Goal: Task Accomplishment & Management: Complete application form

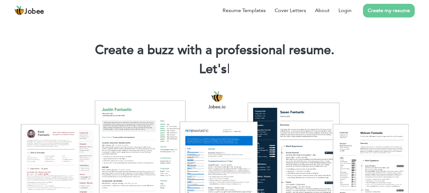
click at [375, 10] on link "Create my resume" at bounding box center [389, 11] width 52 height 14
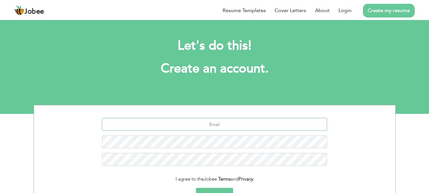
drag, startPoint x: 213, startPoint y: 131, endPoint x: 183, endPoint y: 124, distance: 30.6
click at [183, 124] on input "text" at bounding box center [214, 124] width 225 height 13
click at [185, 125] on input "aaqibkhan105@gmail.com" at bounding box center [214, 124] width 225 height 13
paste input "rajaaqibsagheer1122@gmail.com."
type input "rajaaqibsagheer1122@gmail.com"
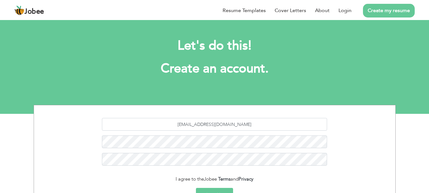
click at [208, 189] on button "Sign Up" at bounding box center [214, 195] width 37 height 14
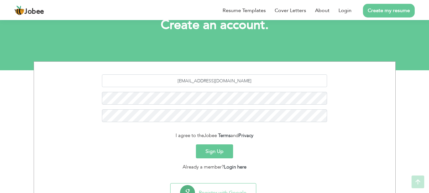
scroll to position [44, 0]
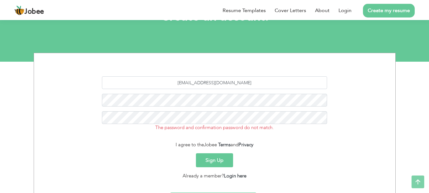
scroll to position [63, 0]
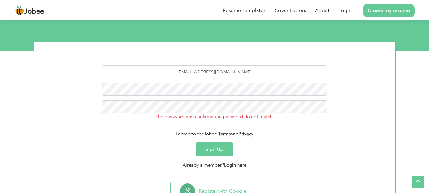
click at [211, 144] on button "Sign Up" at bounding box center [214, 149] width 37 height 14
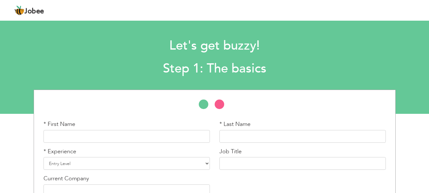
scroll to position [38, 0]
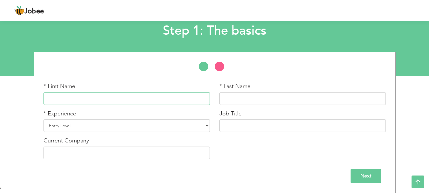
click at [152, 105] on input "text" at bounding box center [127, 98] width 167 height 13
type input "Aqib"
type input "Sagheer"
click at [106, 122] on select "Entry Level Less than 1 Year 1 Year 2 Years 3 Years 4 Years 5 Years 6 Years 7 Y…" at bounding box center [127, 125] width 167 height 13
select select "20"
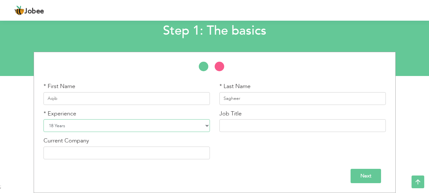
click at [44, 119] on select "Entry Level Less than 1 Year 1 Year 2 Years 3 Years 4 Years 5 Years 6 Years 7 Y…" at bounding box center [127, 125] width 167 height 13
click at [253, 125] on input "text" at bounding box center [303, 125] width 167 height 13
click at [169, 159] on input "text" at bounding box center [127, 153] width 167 height 13
type input "H"
click at [245, 121] on input "text" at bounding box center [303, 125] width 167 height 13
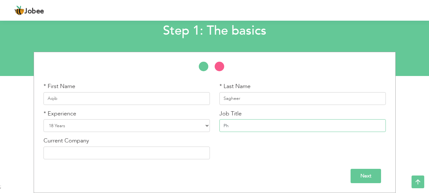
type input "P"
type input "Head Practitioner Physical Therapist"
click at [129, 154] on input "text" at bounding box center [127, 153] width 167 height 13
type input "Shifa International Hospital"
click at [371, 174] on input "Next" at bounding box center [366, 176] width 31 height 14
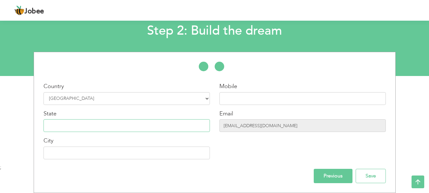
click at [131, 132] on input "text" at bounding box center [127, 125] width 167 height 13
click at [248, 94] on input "text" at bounding box center [303, 98] width 167 height 13
type input "03211502991"
type input "Rawalpindi"
click at [136, 132] on div "Country Select Country Afghanistan Albania Algeria American Samoa Andorra Angol…" at bounding box center [127, 123] width 176 height 82
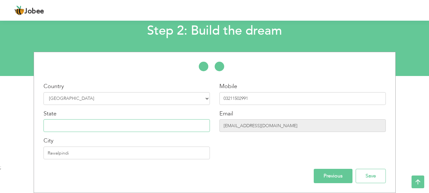
click at [138, 127] on input "text" at bounding box center [127, 125] width 167 height 13
type input "[GEOGRAPHIC_DATA]"
click at [101, 157] on input "Rawalpindi" at bounding box center [127, 153] width 167 height 13
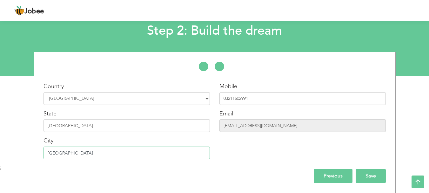
type input "[GEOGRAPHIC_DATA]"
click at [377, 175] on input "Save" at bounding box center [371, 176] width 30 height 14
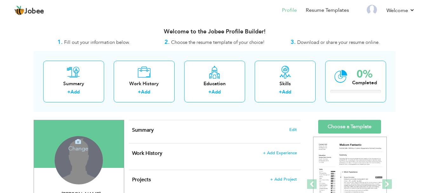
click at [67, 160] on div "Change Remove" at bounding box center [79, 160] width 48 height 48
click at [87, 151] on h4 "Change" at bounding box center [78, 144] width 45 height 15
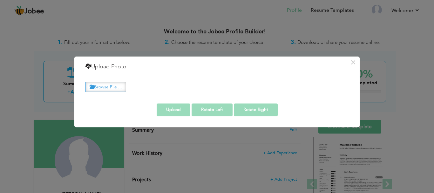
click at [120, 89] on label "Browse File ..." at bounding box center [106, 87] width 41 height 10
click at [0, 0] on input "Browse File ..." at bounding box center [0, 0] width 0 height 0
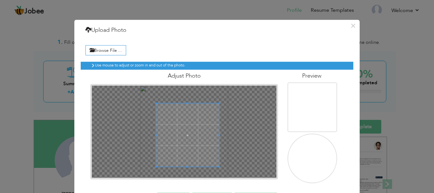
click at [142, 104] on div at bounding box center [184, 132] width 185 height 92
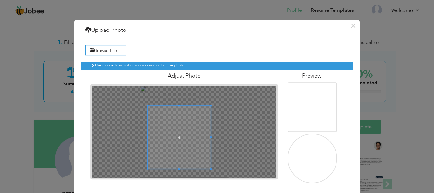
click at [185, 132] on span at bounding box center [179, 137] width 63 height 63
click at [320, 158] on img at bounding box center [316, 154] width 69 height 72
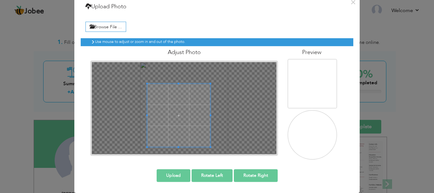
click at [183, 123] on span at bounding box center [178, 115] width 63 height 63
click at [206, 141] on div at bounding box center [178, 115] width 62 height 62
click at [181, 172] on button "Upload" at bounding box center [174, 175] width 34 height 13
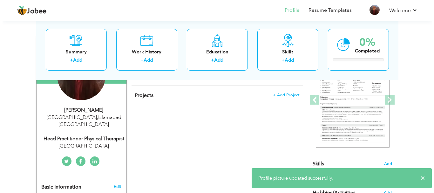
scroll to position [117, 0]
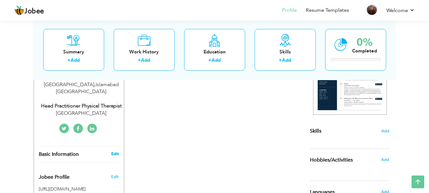
click at [113, 151] on link "Edit" at bounding box center [115, 154] width 8 height 6
type input "Aqib"
type input "Sagheer"
type input "03211502991"
select select "number:166"
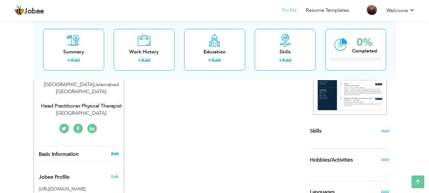
type input "[GEOGRAPHIC_DATA]"
select select "number:20"
type input "[GEOGRAPHIC_DATA]"
type input "Head Practitioner Physical Therapist"
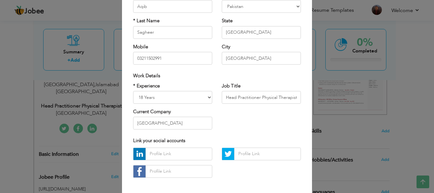
scroll to position [73, 0]
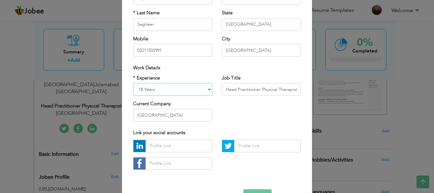
click at [185, 91] on select "Entry Level Less than 1 Year 1 Year 2 Years 3 Years 4 Years 5 Years 6 Years 7 Y…" at bounding box center [172, 89] width 79 height 13
click at [168, 88] on select "Entry Level Less than 1 Year 1 Year 2 Years 3 Years 4 Years 5 Years 6 Years 7 Y…" at bounding box center [172, 89] width 79 height 13
click at [168, 147] on input "text" at bounding box center [179, 146] width 67 height 13
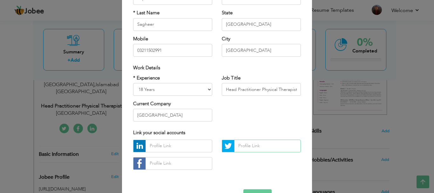
click at [246, 145] on input "text" at bounding box center [267, 146] width 67 height 13
type input "aqibraja1122"
click at [180, 166] on input "text" at bounding box center [179, 163] width 67 height 13
click at [176, 143] on input "text" at bounding box center [179, 146] width 67 height 13
click at [171, 86] on select "Entry Level Less than 1 Year 1 Year 2 Years 3 Years 4 Years 5 Years 6 Years 7 Y…" at bounding box center [172, 89] width 79 height 13
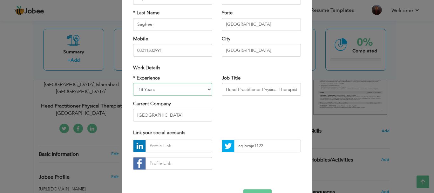
click at [171, 86] on select "Entry Level Less than 1 Year 1 Year 2 Years 3 Years 4 Years 5 Years 6 Years 7 Y…" at bounding box center [172, 89] width 79 height 13
select select "number:8"
click at [133, 83] on select "Entry Level Less than 1 Year 1 Year 2 Years 3 Years 4 Years 5 Years 6 Years 7 Y…" at bounding box center [172, 89] width 79 height 13
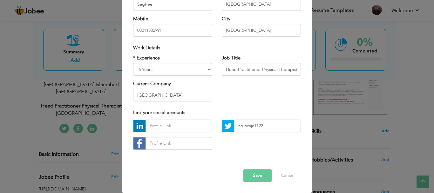
click at [260, 176] on button "Save" at bounding box center [258, 175] width 28 height 13
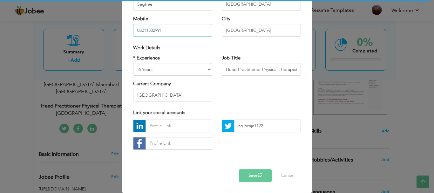
click at [149, 26] on input "03211502991" at bounding box center [172, 30] width 79 height 13
click at [257, 17] on div "City Islamabad Are you sure?" at bounding box center [261, 26] width 79 height 21
click at [264, 175] on button "Save" at bounding box center [255, 175] width 33 height 13
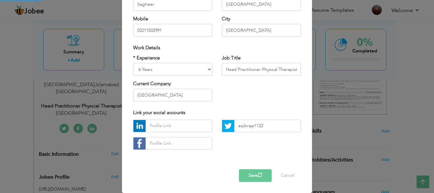
click at [264, 175] on button "Save" at bounding box center [255, 175] width 33 height 13
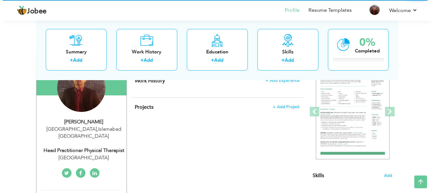
scroll to position [0, 0]
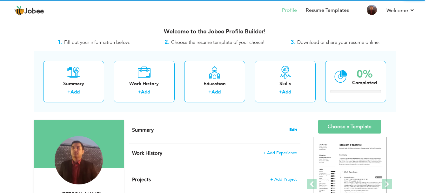
click at [293, 128] on span "Edit" at bounding box center [294, 129] width 8 height 4
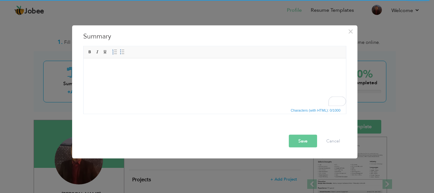
click at [163, 74] on html at bounding box center [214, 67] width 263 height 19
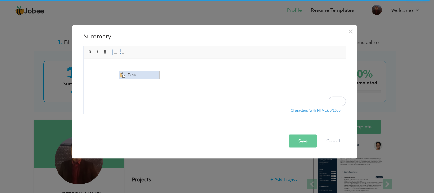
click at [128, 73] on span "Paste" at bounding box center [142, 75] width 33 height 8
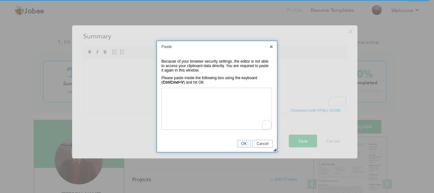
click at [268, 48] on div "Paste" at bounding box center [217, 46] width 120 height 11
click at [272, 47] on link "X" at bounding box center [272, 47] width 6 height 6
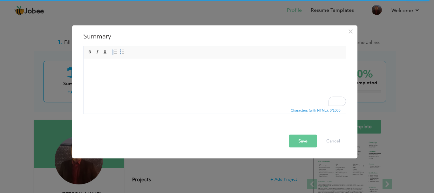
click at [134, 66] on body "To enrich screen reader interactions, please activate Accessibility in Grammarl…" at bounding box center [215, 68] width 250 height 7
click at [128, 75] on span "Paste" at bounding box center [142, 72] width 33 height 8
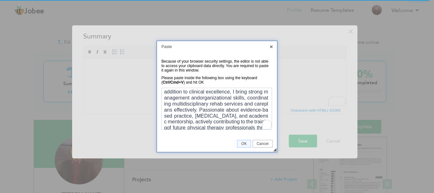
scroll to position [43, 0]
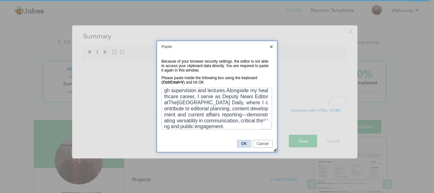
click at [244, 141] on span "OK" at bounding box center [243, 143] width 13 height 4
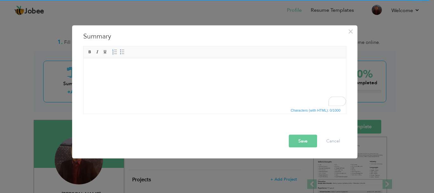
scroll to position [0, 0]
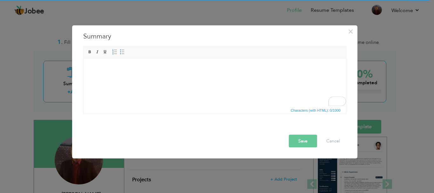
click at [109, 66] on body "To enrich screen reader interactions, please activate Accessibility in Grammarl…" at bounding box center [215, 68] width 250 height 7
click at [119, 73] on span "Paste" at bounding box center [133, 71] width 33 height 8
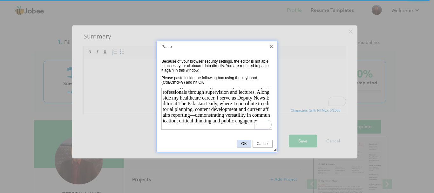
scroll to position [120, 0]
click at [240, 142] on span "OK" at bounding box center [243, 143] width 13 height 4
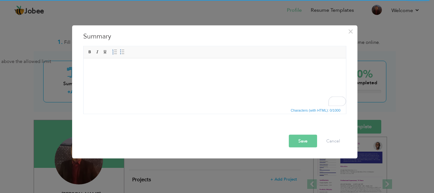
scroll to position [0, 0]
click at [152, 78] on html at bounding box center [214, 67] width 263 height 19
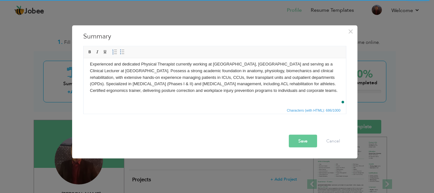
scroll to position [4, 0]
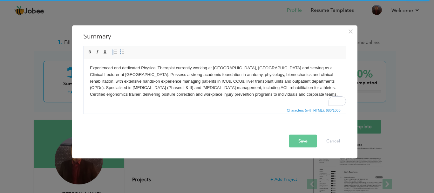
click at [117, 101] on html "Experienced and dedicated Physical Therapist currently working at Shifa Interna…" at bounding box center [214, 81] width 263 height 46
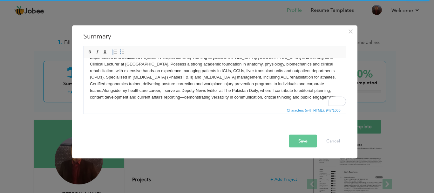
scroll to position [10, 0]
drag, startPoint x: 91, startPoint y: 84, endPoint x: 101, endPoint y: 90, distance: 11.8
click at [101, 90] on body "Experienced and dedicated Physical Therapist currently working at Shifa Interna…" at bounding box center [215, 77] width 250 height 46
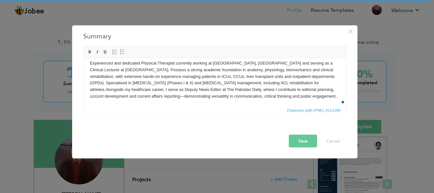
scroll to position [5, 0]
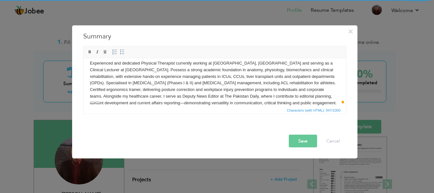
click at [113, 93] on body "Experienced and dedicated Physical Therapist currently working at Shifa Interna…" at bounding box center [215, 83] width 250 height 46
drag, startPoint x: 108, startPoint y: 90, endPoint x: 156, endPoint y: 148, distance: 76.1
click at [83, 90] on html "Experienced and dedicated Physical Therapist currently working at Shifa Interna…" at bounding box center [214, 82] width 263 height 59
click at [104, 97] on body "Experienced and dedicated Physical Therapist currently working at [GEOGRAPHIC_D…" at bounding box center [215, 83] width 250 height 46
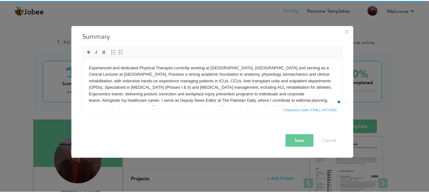
scroll to position [0, 0]
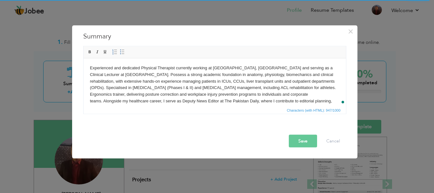
click at [324, 79] on body "Experienced and dedicated Physical Therapist currently working at [GEOGRAPHIC_D…" at bounding box center [215, 88] width 250 height 46
copy body "Experienced and dedicated Physical Therapist currently working at [GEOGRAPHIC_D…"
click at [304, 145] on button "Save" at bounding box center [303, 140] width 28 height 13
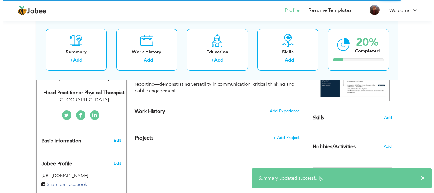
scroll to position [134, 0]
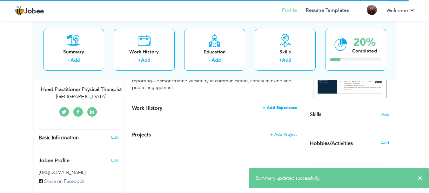
click at [288, 106] on span "+ Add Experience" at bounding box center [280, 108] width 34 height 4
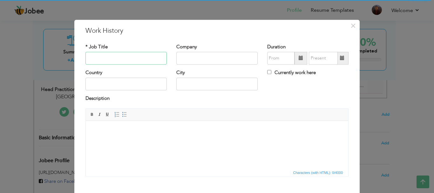
click at [112, 55] on input "text" at bounding box center [126, 58] width 81 height 13
click at [138, 61] on input "text" at bounding box center [126, 58] width 81 height 13
click at [124, 61] on input "text" at bounding box center [126, 58] width 81 height 13
paste input "HR Medical Diagnostic Clinic, Rawalpindi"
type input "HR Medical Diagnostic Clinic, Rawalpindi"
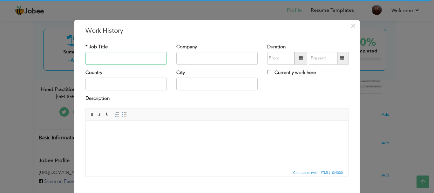
scroll to position [0, 0]
click at [185, 59] on input "text" at bounding box center [216, 58] width 81 height 13
paste input "HR Medical Diagnostic Clinic, Rawalpindi"
drag, startPoint x: 229, startPoint y: 59, endPoint x: 330, endPoint y: 62, distance: 100.8
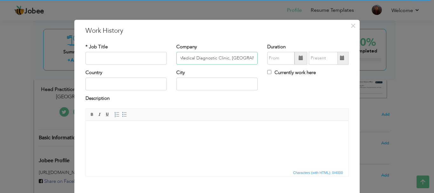
click at [330, 62] on div "* Job Title Company HR Medical Diagnostic Clinic, Rawalpindi Duration Currently…" at bounding box center [217, 57] width 273 height 26
type input "HR Medical Diagnostic Clinic"
click at [183, 88] on input "text" at bounding box center [216, 84] width 81 height 13
paste input "Rawalpindi"
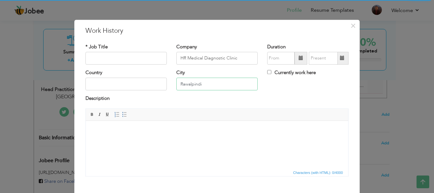
type input "Rawalpindi"
click at [111, 87] on input "text" at bounding box center [126, 84] width 81 height 13
type input "[GEOGRAPHIC_DATA]"
click at [113, 51] on div "* Job Title" at bounding box center [126, 54] width 81 height 21
click at [113, 60] on input "text" at bounding box center [126, 58] width 81 height 13
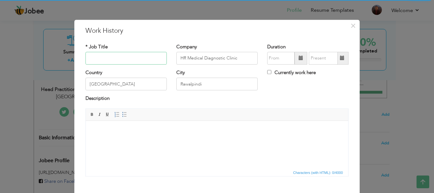
paste input "Physical therapist"
type input "Physical therapist"
click at [272, 56] on input "text" at bounding box center [280, 58] width 27 height 13
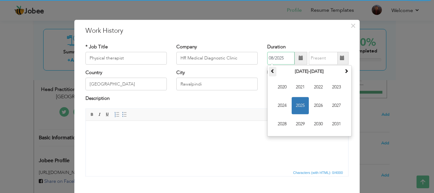
click at [271, 69] on span at bounding box center [273, 71] width 4 height 4
click at [345, 70] on span at bounding box center [346, 71] width 4 height 4
click at [273, 74] on th at bounding box center [273, 72] width 8 height 10
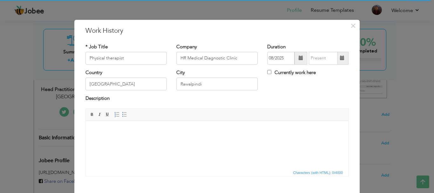
click at [296, 62] on span at bounding box center [301, 58] width 13 height 13
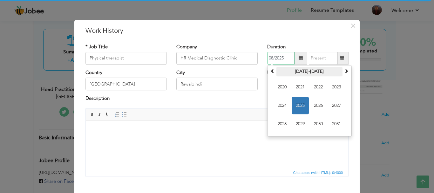
click at [277, 68] on th "2020-2031" at bounding box center [310, 72] width 66 height 10
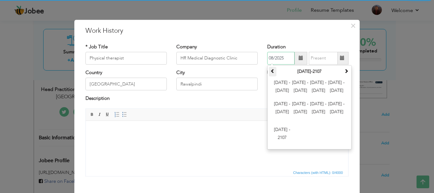
click at [273, 73] on th at bounding box center [273, 72] width 8 height 10
click at [343, 73] on th at bounding box center [347, 72] width 8 height 10
click at [292, 89] on span "2012 - 2023" at bounding box center [300, 87] width 17 height 17
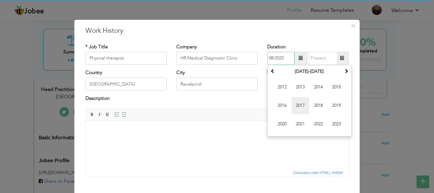
click at [294, 103] on span "2017" at bounding box center [300, 105] width 17 height 17
click at [269, 69] on th at bounding box center [273, 72] width 8 height 10
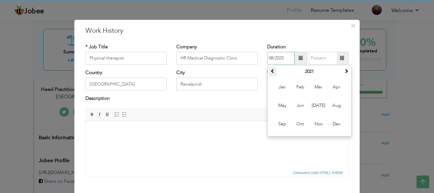
click at [269, 69] on th at bounding box center [273, 72] width 8 height 10
click at [275, 85] on span "Jan" at bounding box center [282, 87] width 17 height 17
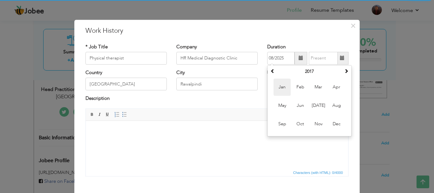
type input "01/2017"
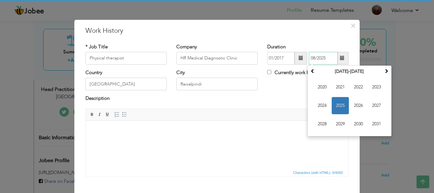
click at [327, 57] on input "08/2025" at bounding box center [323, 58] width 29 height 13
click at [384, 69] on span at bounding box center [386, 71] width 4 height 4
click at [312, 69] on span at bounding box center [313, 71] width 4 height 4
click at [313, 72] on th at bounding box center [313, 72] width 8 height 10
click at [344, 123] on span "2019" at bounding box center [340, 123] width 17 height 17
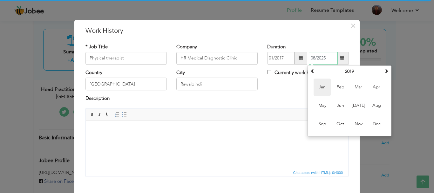
click at [325, 91] on span "Jan" at bounding box center [322, 87] width 17 height 17
type input "01/2019"
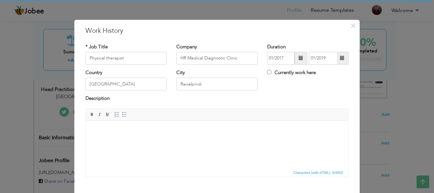
click at [148, 140] on html at bounding box center [217, 129] width 263 height 19
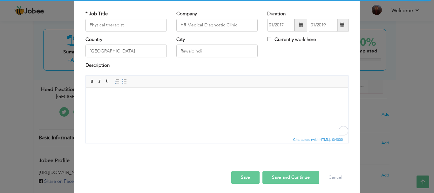
scroll to position [35, 0]
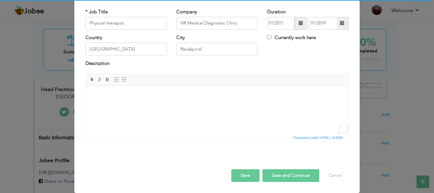
click at [287, 175] on button "Save and Continue" at bounding box center [291, 175] width 57 height 13
click at [284, 173] on button "Save and Continue" at bounding box center [288, 175] width 61 height 13
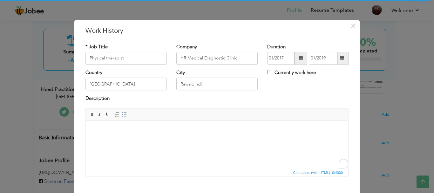
scroll to position [26, 0]
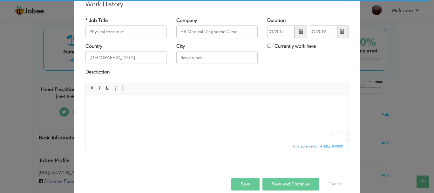
click at [290, 180] on button "Save and Continue" at bounding box center [291, 184] width 57 height 13
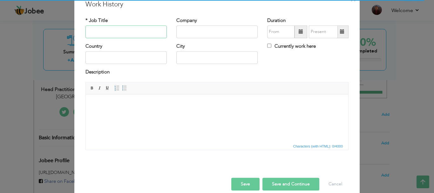
click at [104, 29] on input "text" at bounding box center [126, 31] width 81 height 13
click at [216, 30] on input "text" at bounding box center [216, 31] width 81 height 13
paste input "Rawalpindi [MEDICAL_DATA][GEOGRAPHIC_DATA]"
type input "Rawalpindi [MEDICAL_DATA][GEOGRAPHIC_DATA]"
click at [216, 55] on input "text" at bounding box center [216, 58] width 81 height 13
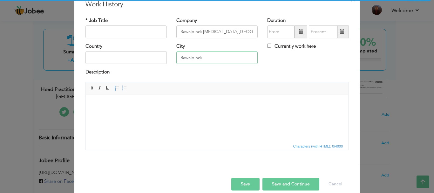
type input "Rawalpindi"
click at [149, 57] on input "text" at bounding box center [126, 58] width 81 height 13
type input "[GEOGRAPHIC_DATA]"
click at [110, 34] on input "text" at bounding box center [126, 31] width 81 height 13
paste input "Physical therapist"
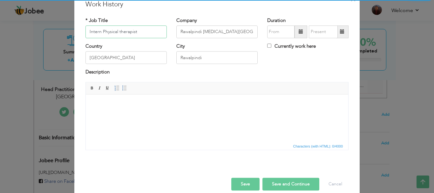
click at [119, 32] on input "Intern Physical therapist" at bounding box center [126, 31] width 81 height 13
type input "Intern Physical Therapist"
click at [295, 32] on span at bounding box center [301, 31] width 13 height 13
click at [296, 34] on span at bounding box center [301, 31] width 13 height 13
click at [299, 33] on span at bounding box center [301, 32] width 4 height 4
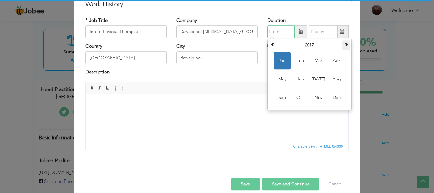
click at [345, 45] on span at bounding box center [346, 44] width 4 height 4
click at [277, 75] on span "May" at bounding box center [282, 79] width 17 height 17
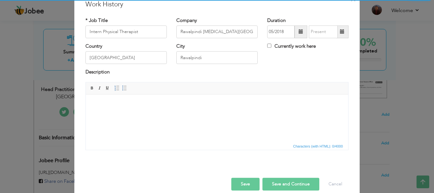
click at [299, 26] on span at bounding box center [301, 31] width 13 height 13
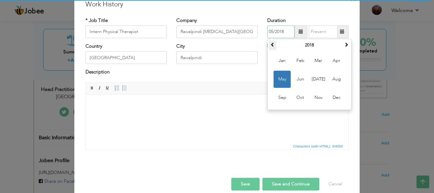
click at [271, 45] on span at bounding box center [273, 44] width 4 height 4
click at [345, 45] on span at bounding box center [346, 44] width 4 height 4
click at [299, 80] on span "Jun" at bounding box center [300, 79] width 17 height 17
type input "06/2019"
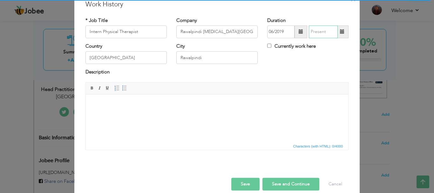
click at [334, 31] on input "text" at bounding box center [323, 31] width 29 height 13
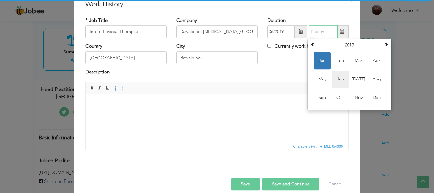
click at [338, 74] on span "Jun" at bounding box center [340, 79] width 17 height 17
type input "06/2019"
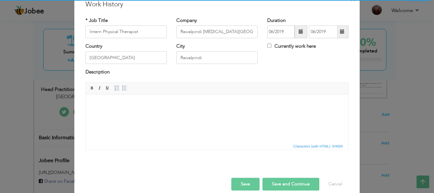
click at [291, 186] on button "Save and Continue" at bounding box center [291, 184] width 57 height 13
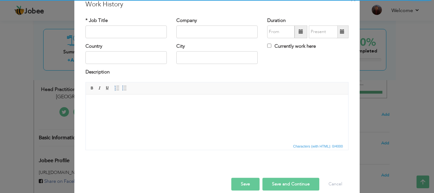
click at [129, 38] on div "* Job Title" at bounding box center [126, 27] width 81 height 21
click at [133, 36] on input "text" at bounding box center [126, 31] width 81 height 13
paste input "NIRM - ISLAMABAD"
type input "NIRM - ISLAMABAD"
click at [211, 38] on input "text" at bounding box center [216, 31] width 81 height 13
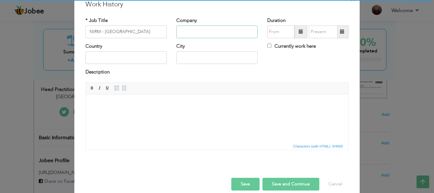
click at [211, 38] on input "text" at bounding box center [216, 31] width 81 height 13
paste input "NIRM - ISLAMABAD"
type input "NIRM - ISLAMABAD"
click at [140, 56] on input "text" at bounding box center [126, 58] width 81 height 13
type input "[GEOGRAPHIC_DATA]"
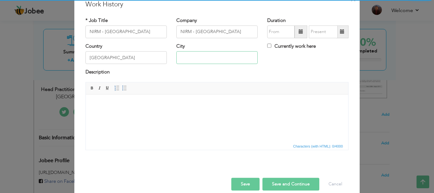
click at [212, 54] on input "text" at bounding box center [216, 58] width 81 height 13
type input "[GEOGRAPHIC_DATA]"
drag, startPoint x: 193, startPoint y: 31, endPoint x: 269, endPoint y: 28, distance: 76.0
click at [269, 28] on div "* Job Title NIRM - ISLAMABAD Company NIRM - ISLAMABAD Duration Currently work h…" at bounding box center [217, 30] width 273 height 26
type input "NIRM"
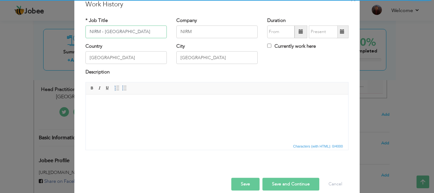
click at [124, 37] on input "NIRM - ISLAMABAD" at bounding box center [126, 31] width 81 height 13
click at [112, 32] on input "Intern" at bounding box center [126, 31] width 81 height 13
paste input "Physical therapist"
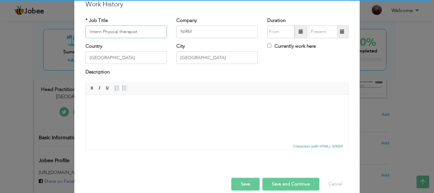
click at [117, 32] on input "Intern Physical therapist" at bounding box center [126, 31] width 81 height 13
type input "Intern Physical Therapist"
click at [301, 33] on span at bounding box center [301, 32] width 4 height 4
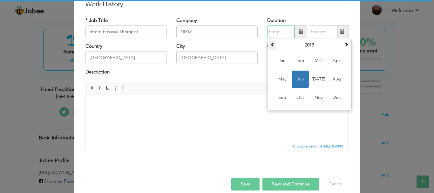
click at [273, 44] on th at bounding box center [273, 45] width 8 height 10
click at [281, 62] on span "Jan" at bounding box center [282, 60] width 17 height 17
type input "01/2017"
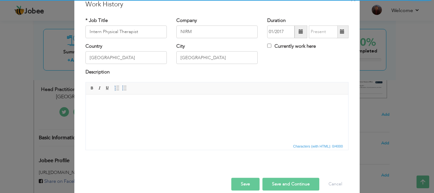
click at [342, 32] on span at bounding box center [342, 32] width 4 height 4
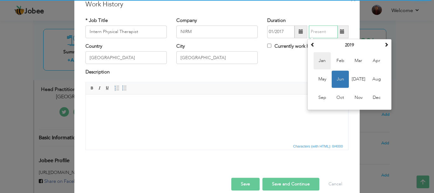
click at [325, 59] on span "Jan" at bounding box center [322, 60] width 17 height 17
type input "01/2019"
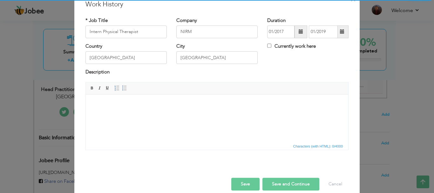
click at [278, 184] on button "Save and Continue" at bounding box center [291, 184] width 57 height 13
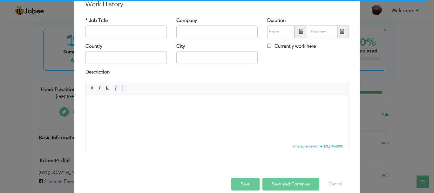
click at [211, 24] on div "Company" at bounding box center [216, 27] width 81 height 21
click at [208, 31] on input "text" at bounding box center [216, 31] width 81 height 13
paste input "Shifa International Hospital, Islamabad"
drag, startPoint x: 199, startPoint y: 32, endPoint x: 151, endPoint y: 30, distance: 48.1
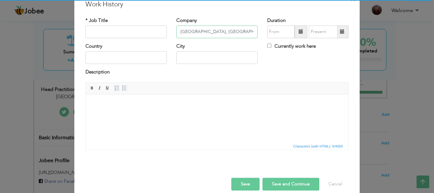
click at [151, 30] on div "* Job Title Company Shifa International Hospital, Islamabad Duration Currently …" at bounding box center [217, 30] width 273 height 26
click at [222, 38] on div "Company Shifa International Hospital, Islamabad" at bounding box center [217, 30] width 91 height 26
drag, startPoint x: 233, startPoint y: 32, endPoint x: 316, endPoint y: 43, distance: 83.7
click at [316, 43] on div "* Job Title Company Shifa International Hospital, Islamabad Duration" at bounding box center [217, 85] width 273 height 147
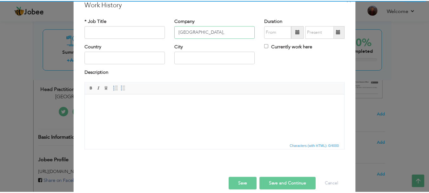
scroll to position [0, 0]
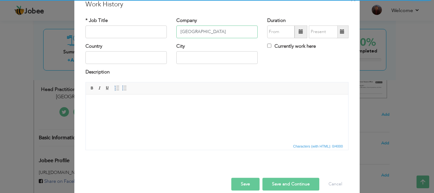
type input "[GEOGRAPHIC_DATA]"
click at [196, 61] on input "text" at bounding box center [216, 58] width 81 height 13
paste input "[GEOGRAPHIC_DATA]"
type input "[GEOGRAPHIC_DATA]"
click at [137, 56] on input "text" at bounding box center [126, 58] width 81 height 13
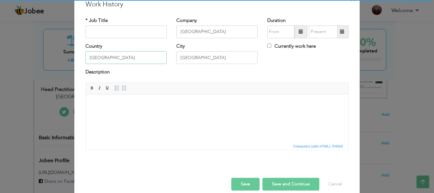
type input "[GEOGRAPHIC_DATA]"
click at [106, 31] on input "text" at bounding box center [126, 31] width 81 height 13
paste input "Head Practitioner Physical therapist"
type input "Head Practitioner Physical therapist"
click at [295, 32] on span at bounding box center [301, 31] width 13 height 13
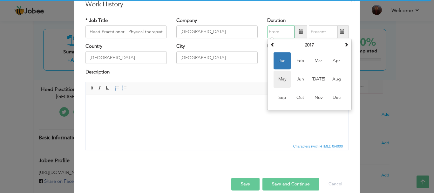
click at [283, 72] on span "May" at bounding box center [282, 79] width 17 height 17
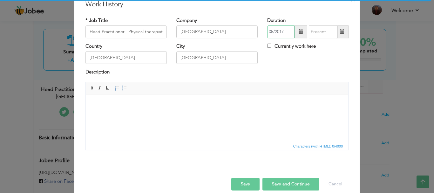
click at [285, 31] on input "05/2017" at bounding box center [280, 31] width 27 height 13
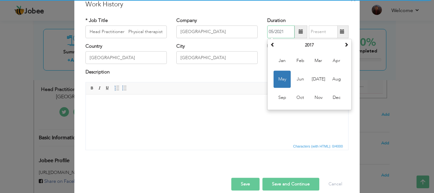
type input "05/2021"
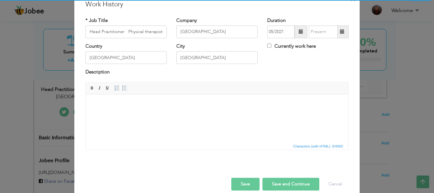
click at [320, 22] on div "Duration 05/2021" at bounding box center [307, 27] width 81 height 21
click at [268, 44] on input "Currently work here" at bounding box center [269, 46] width 4 height 4
checkbox input "true"
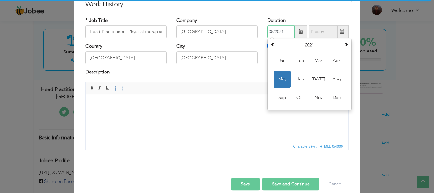
click at [285, 33] on input "05/2021" at bounding box center [280, 31] width 27 height 13
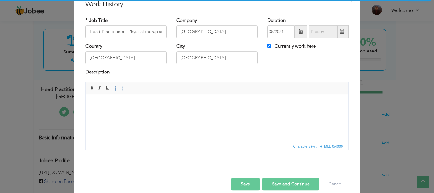
click at [224, 144] on span "Characters (with HTML): 0/4000" at bounding box center [217, 146] width 263 height 8
click at [285, 184] on button "Save and Continue" at bounding box center [291, 184] width 57 height 13
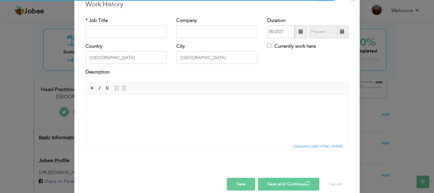
checkbox input "false"
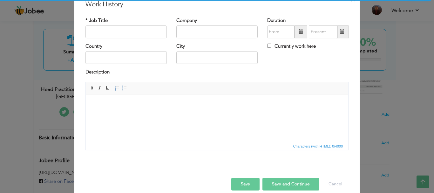
click at [298, 35] on span at bounding box center [301, 31] width 13 height 13
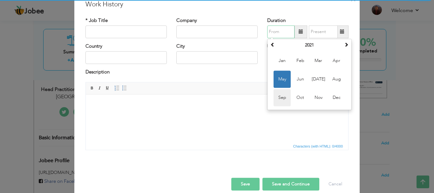
click at [281, 99] on span "Sep" at bounding box center [282, 97] width 17 height 17
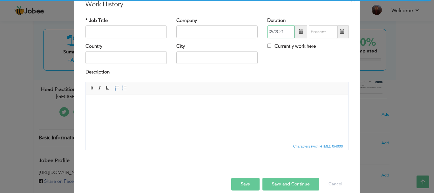
click at [280, 35] on input "09/2021" at bounding box center [280, 31] width 27 height 13
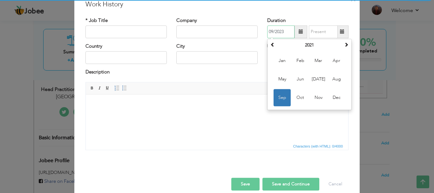
type input "09/2023"
click at [326, 34] on input "text" at bounding box center [323, 31] width 29 height 13
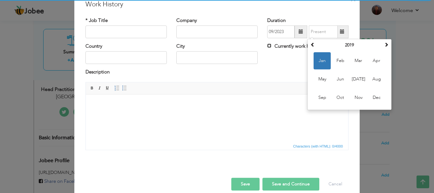
click at [267, 45] on input "Currently work here" at bounding box center [269, 46] width 4 height 4
checkbox input "true"
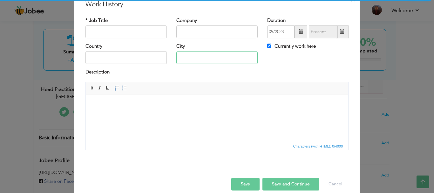
click at [222, 58] on input "text" at bounding box center [216, 58] width 81 height 13
type input "[GEOGRAPHIC_DATA]"
click at [142, 56] on input "text" at bounding box center [126, 58] width 81 height 13
type input "[GEOGRAPHIC_DATA]"
click at [184, 36] on input "text" at bounding box center [216, 31] width 81 height 13
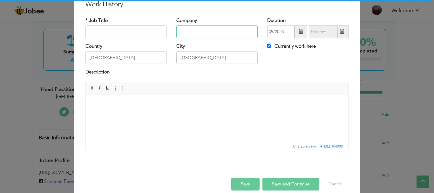
click at [181, 32] on input "text" at bounding box center [216, 31] width 81 height 13
paste input "[PERSON_NAME][GEOGRAPHIC_DATA]"
type input "[PERSON_NAME][GEOGRAPHIC_DATA]"
click at [138, 35] on input "text" at bounding box center [126, 31] width 81 height 13
paste input "Clinical lecturer"
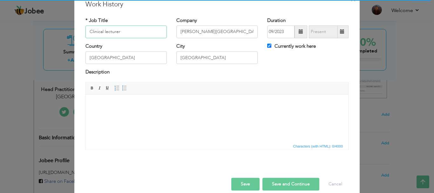
click at [97, 29] on input "Clinical lecturer" at bounding box center [126, 31] width 81 height 13
type input "Clinical lecturer"
click at [292, 180] on button "Save and Continue" at bounding box center [291, 184] width 57 height 13
checkbox input "false"
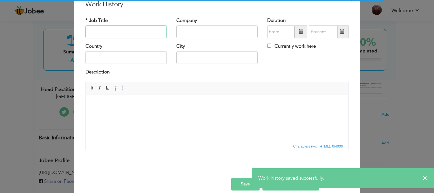
click at [142, 34] on input "text" at bounding box center [126, 31] width 81 height 13
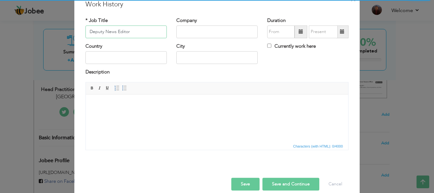
type input "Deputy News Editor"
click at [203, 33] on input "text" at bounding box center [216, 31] width 81 height 13
type input "The Pakistan Daily"
click at [302, 29] on span at bounding box center [301, 31] width 13 height 13
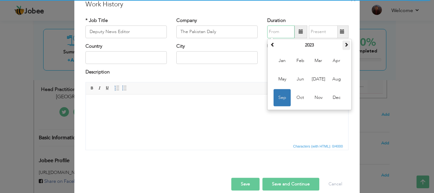
click at [346, 45] on span at bounding box center [346, 44] width 4 height 4
click at [330, 60] on span "Apr" at bounding box center [336, 60] width 17 height 17
type input "04/2025"
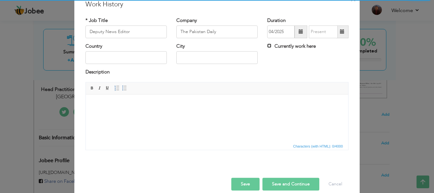
click at [267, 47] on input "Currently work here" at bounding box center [269, 46] width 4 height 4
checkbox input "true"
click at [149, 63] on input "text" at bounding box center [126, 58] width 81 height 13
type input "[GEOGRAPHIC_DATA]"
click at [179, 62] on input "text" at bounding box center [216, 58] width 81 height 13
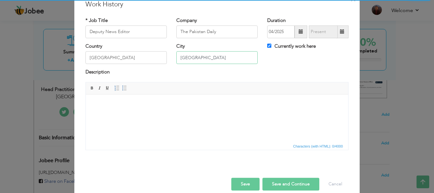
type input "[GEOGRAPHIC_DATA]"
click at [246, 186] on button "Save" at bounding box center [245, 184] width 28 height 13
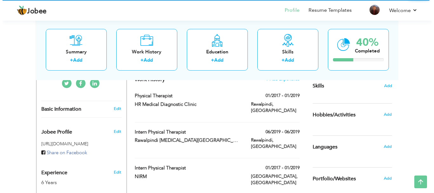
scroll to position [161, 0]
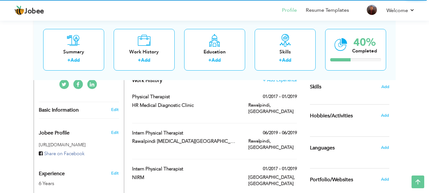
click at [242, 99] on div "Physical therapist" at bounding box center [185, 97] width 116 height 8
type input "Physical therapist"
type input "HR Medical Diagnostic Clinic"
type input "01/2017"
type input "01/2019"
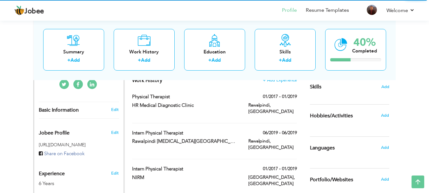
type input "Rawalpindi"
checkbox input "false"
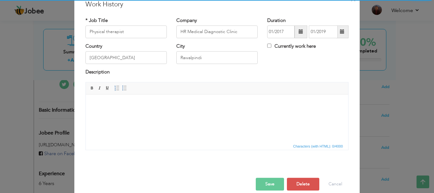
scroll to position [0, 0]
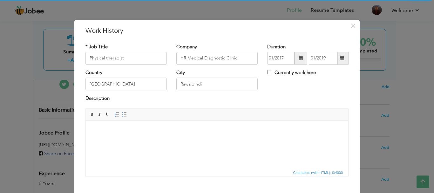
click at [298, 61] on span at bounding box center [301, 58] width 13 height 13
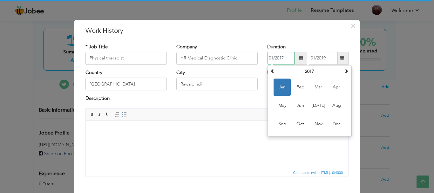
click at [288, 57] on input "01/2017" at bounding box center [280, 58] width 27 height 13
click at [329, 127] on span "Dec" at bounding box center [336, 123] width 17 height 17
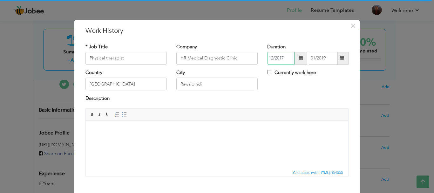
click at [282, 56] on input "12/2017" at bounding box center [280, 58] width 27 height 13
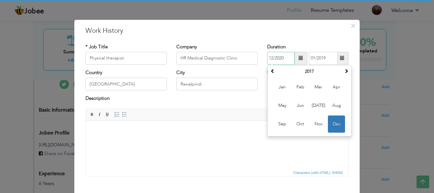
type input "12/2020"
click at [330, 54] on input "01/2019" at bounding box center [323, 58] width 29 height 13
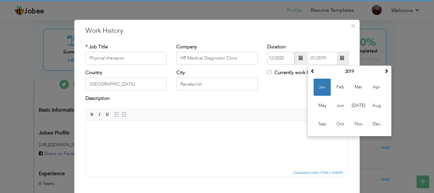
click at [341, 61] on span at bounding box center [342, 58] width 12 height 13
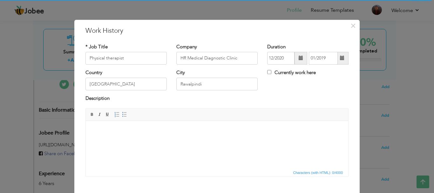
click at [341, 61] on span at bounding box center [342, 58] width 12 height 13
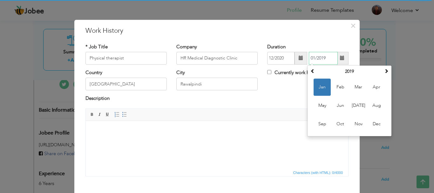
click at [324, 83] on span "Jan" at bounding box center [322, 87] width 17 height 17
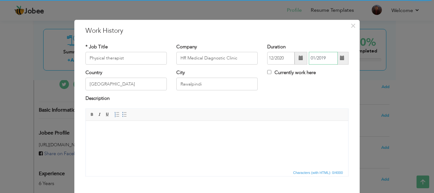
click at [327, 61] on input "01/2019" at bounding box center [323, 58] width 29 height 13
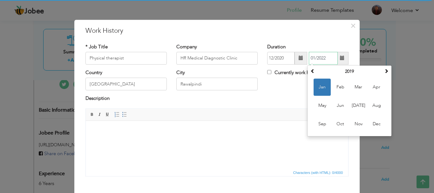
type input "01/2022"
click at [294, 88] on div "Country Pakistan City Rawalpindi Currently work here" at bounding box center [217, 82] width 273 height 26
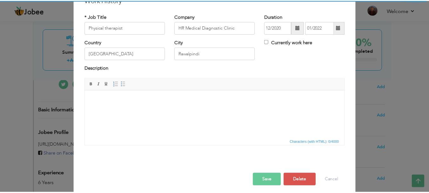
scroll to position [35, 0]
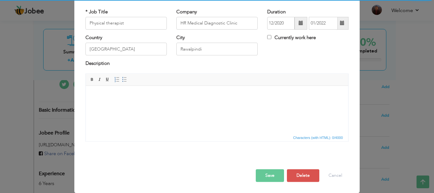
click at [263, 174] on button "Save" at bounding box center [270, 175] width 28 height 13
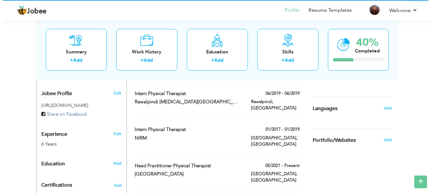
scroll to position [205, 0]
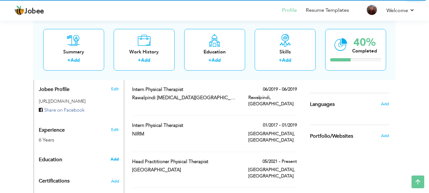
click at [115, 156] on span "Add" at bounding box center [115, 159] width 8 height 6
radio input "true"
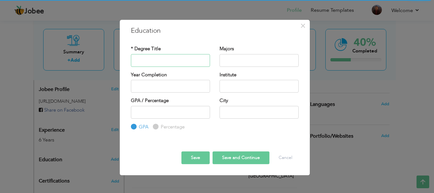
click at [175, 58] on input "text" at bounding box center [170, 60] width 79 height 13
type input "d"
type input "Doctor of Physicaltherapist"
click at [187, 88] on input "text" at bounding box center [170, 86] width 79 height 13
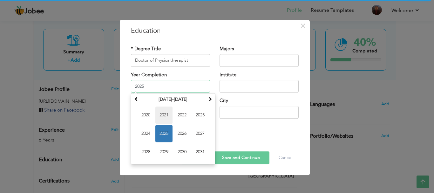
click at [162, 113] on span "2021" at bounding box center [163, 114] width 17 height 17
type input "2021"
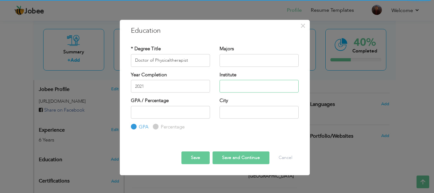
click at [240, 87] on input "text" at bounding box center [259, 86] width 79 height 13
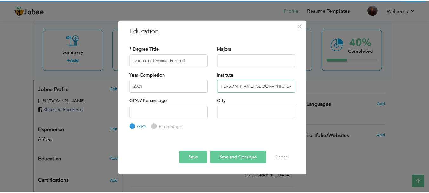
scroll to position [0, 0]
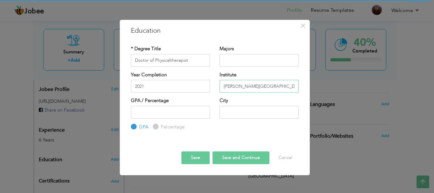
type input "[PERSON_NAME][GEOGRAPHIC_DATA]"
click at [228, 110] on input "text" at bounding box center [259, 112] width 79 height 13
type input "[GEOGRAPHIC_DATA]"
click at [236, 153] on button "Save and Continue" at bounding box center [241, 157] width 57 height 13
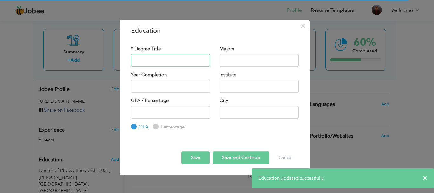
click at [168, 59] on input "text" at bounding box center [170, 60] width 79 height 13
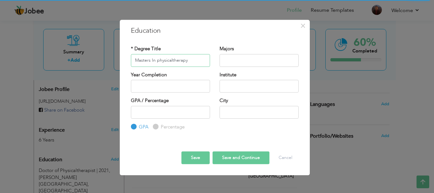
click at [158, 61] on input "Masters In physicaltherapy" at bounding box center [170, 60] width 79 height 13
click at [171, 63] on input "Masters In Physicaltherapy" at bounding box center [170, 60] width 79 height 13
type input "Masters In Physical therapy"
click at [260, 61] on input "text" at bounding box center [259, 60] width 79 height 13
type input "Sports Physical Therapy"
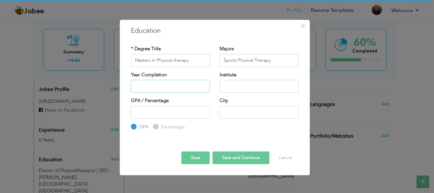
click at [185, 89] on input "text" at bounding box center [170, 86] width 79 height 13
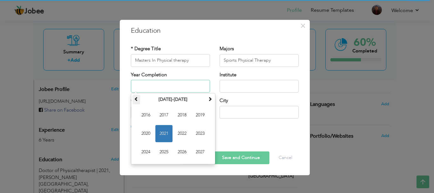
click at [136, 99] on span at bounding box center [136, 99] width 4 height 4
click at [208, 97] on span at bounding box center [210, 99] width 4 height 4
click at [201, 132] on span "2023" at bounding box center [200, 133] width 17 height 17
type input "2023"
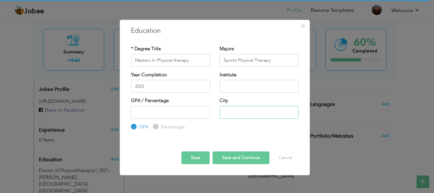
click at [234, 110] on input "text" at bounding box center [259, 112] width 79 height 13
type input "[GEOGRAPHIC_DATA]"
click at [256, 88] on input "text" at bounding box center [259, 86] width 79 height 13
type input "[GEOGRAPHIC_DATA]"
click at [237, 157] on button "Save and Continue" at bounding box center [241, 157] width 57 height 13
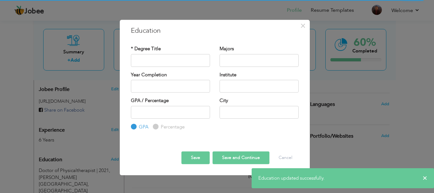
click at [194, 158] on button "Save" at bounding box center [196, 157] width 28 height 13
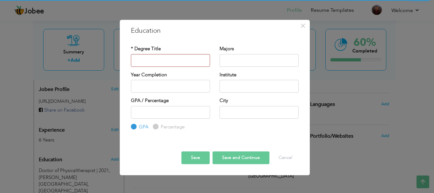
click at [250, 155] on button "Save and Continue" at bounding box center [241, 157] width 57 height 13
click at [282, 152] on button "Cancel" at bounding box center [285, 157] width 26 height 13
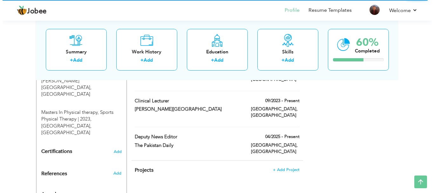
scroll to position [303, 0]
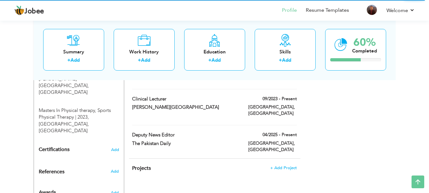
click at [118, 144] on div "Certifications Add" at bounding box center [79, 150] width 90 height 12
click at [116, 148] on span "Add" at bounding box center [115, 150] width 8 height 4
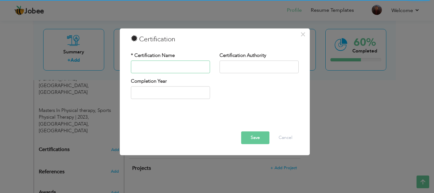
click at [186, 69] on input "text" at bounding box center [170, 66] width 79 height 13
paste input "Early rehabilitation in emergency training organized by international committee…"
type input "Early rehabilitation in emergency training organized by international committee…"
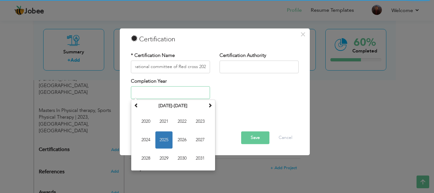
type input "2025"
click at [170, 94] on input "2025" at bounding box center [170, 92] width 79 height 13
click at [170, 136] on span "2025" at bounding box center [163, 140] width 17 height 17
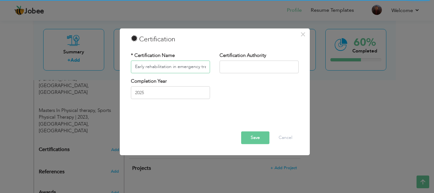
click at [205, 68] on input "Early rehabilitation in emergency training organized by international committee…" at bounding box center [170, 66] width 79 height 13
click at [202, 65] on input "Early rehabilitation in emergency training organized by international committee…" at bounding box center [170, 66] width 79 height 13
drag, startPoint x: 208, startPoint y: 67, endPoint x: 161, endPoint y: 77, distance: 47.8
click at [161, 77] on div "* Certification Name Early rehabilitation in emergency training organized by in…" at bounding box center [170, 65] width 89 height 26
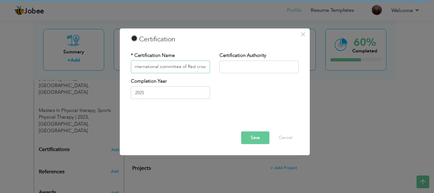
type input "Early rehabilitation in emergency training organized by international committee…"
click at [244, 65] on input "text" at bounding box center [259, 66] width 79 height 13
paste input "organized by international committee of Red cross"
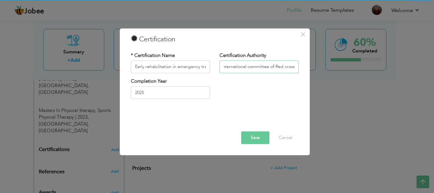
click at [246, 68] on input "organized by international committee of Red cross" at bounding box center [259, 66] width 79 height 13
type input "International committee of Red cross"
click at [208, 67] on input "Early rehabilitation in emergency training organized by international committee…" at bounding box center [170, 66] width 79 height 13
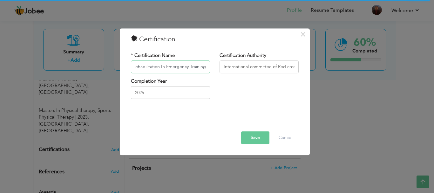
type input "Early Rehabilitation In Emergency Training"
click at [251, 67] on input "International committee of Red cross" at bounding box center [259, 66] width 79 height 13
type input "International Committee of Red Cross"
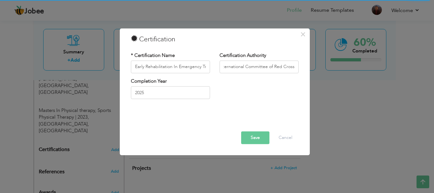
click at [253, 137] on button "Save" at bounding box center [255, 137] width 28 height 13
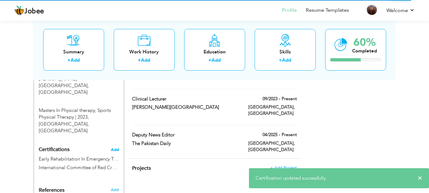
click at [116, 148] on span "Add" at bounding box center [115, 150] width 8 height 4
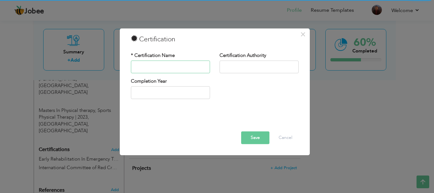
paste input "Pre Conference Workshop 16th Annual Neurology Research Day 2023"
drag, startPoint x: 194, startPoint y: 66, endPoint x: 204, endPoint y: 69, distance: 10.7
click at [204, 69] on input "Pre Conference Workshop 16th Annual Neurology Research Day 2023" at bounding box center [170, 66] width 79 height 13
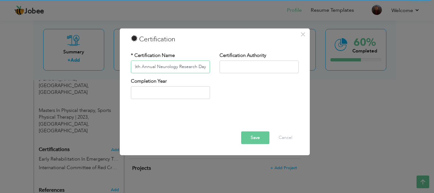
type input "Pre Conference Workshop 16th Annual Neurology Research Day"
click at [201, 94] on input "text" at bounding box center [170, 92] width 79 height 13
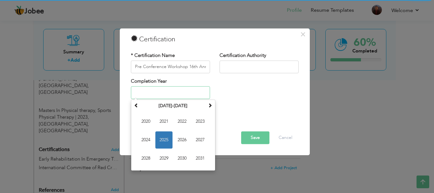
paste input "2023"
click at [249, 67] on input "text" at bounding box center [259, 66] width 79 height 13
type input "2023"
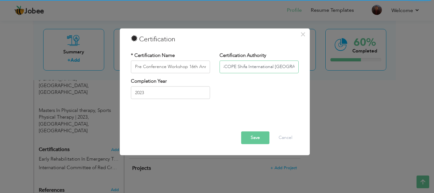
scroll to position [0, 3]
type input "SCOPE Shifa International [GEOGRAPHIC_DATA]"
click at [259, 136] on button "Save" at bounding box center [255, 137] width 28 height 13
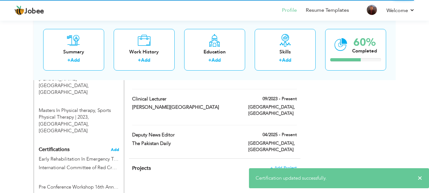
click at [117, 148] on span "Add" at bounding box center [115, 150] width 8 height 4
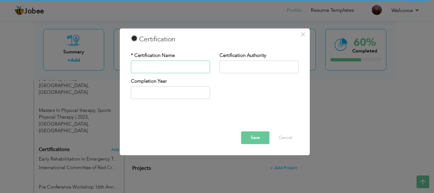
click at [181, 69] on input "text" at bounding box center [170, 66] width 79 height 13
paste input "Foundation university Islamabad special children seminar 2019"
drag, startPoint x: 205, startPoint y: 68, endPoint x: 198, endPoint y: 67, distance: 7.4
click at [198, 67] on input "Foundation university Islamabad special children seminar 2019" at bounding box center [170, 66] width 79 height 13
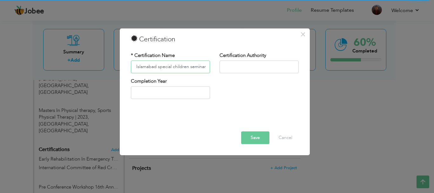
scroll to position [0, 46]
type input "Foundation university Islamabad special children seminar"
click at [177, 94] on input "text" at bounding box center [170, 92] width 79 height 13
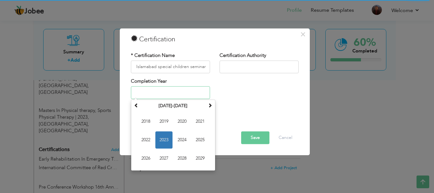
scroll to position [0, 0]
paste input "2019"
type input "2019"
click at [239, 66] on input "text" at bounding box center [259, 66] width 79 height 13
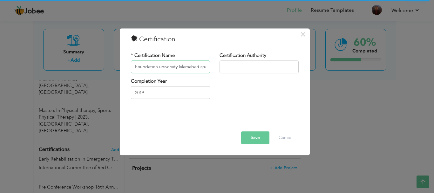
click at [182, 68] on input "Foundation university Islamabad special children seminar" at bounding box center [170, 66] width 79 height 13
click at [200, 68] on input "Foundation university Islamabad special children seminar" at bounding box center [170, 66] width 79 height 13
type input "Special children seminar"
click at [239, 69] on input "text" at bounding box center [259, 66] width 79 height 13
paste input "2019"
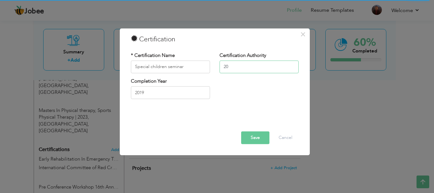
type input "2"
click at [238, 66] on input "text" at bounding box center [259, 66] width 79 height 13
paste input "Foundation university Islamabad special children seminar 2019"
click at [253, 67] on input "Foundation university Islamabad" at bounding box center [259, 66] width 79 height 13
type input "Foundation University [GEOGRAPHIC_DATA]"
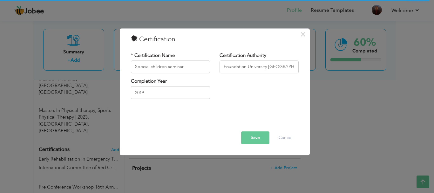
click at [258, 140] on button "Save" at bounding box center [255, 137] width 28 height 13
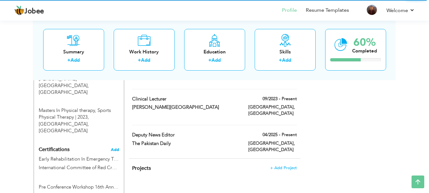
click at [113, 148] on span "Add" at bounding box center [115, 150] width 8 height 4
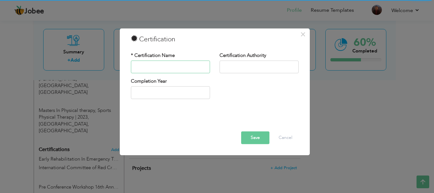
click at [174, 72] on input "text" at bounding box center [170, 66] width 79 height 13
paste input "1st International conference on rehabilitation sciences education 2015"
type input "1st International conference on rehabilitation sciences education"
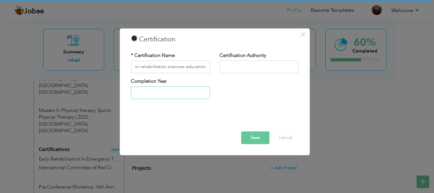
click at [195, 91] on input "text" at bounding box center [170, 92] width 79 height 13
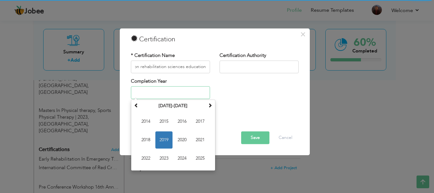
scroll to position [0, 0]
click at [159, 120] on span "2015" at bounding box center [163, 121] width 17 height 17
type input "2015"
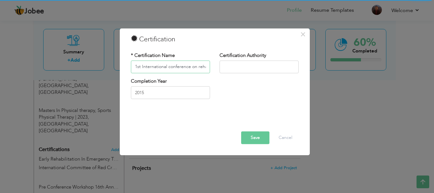
click at [173, 69] on input "1st International conference on rehabilitation sciences education" at bounding box center [170, 66] width 79 height 13
click at [225, 69] on input "text" at bounding box center [259, 66] width 79 height 13
type input "[GEOGRAPHIC_DATA]"
click at [253, 139] on button "Save" at bounding box center [255, 137] width 28 height 13
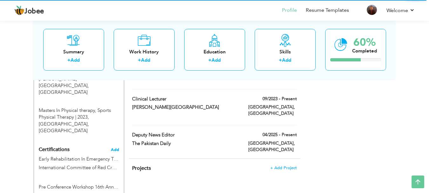
click at [113, 148] on span "Add" at bounding box center [115, 150] width 8 height 4
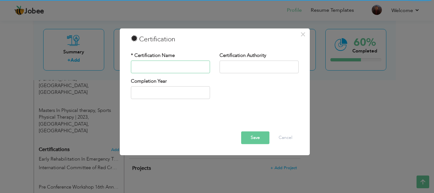
click at [177, 65] on input "text" at bounding box center [170, 66] width 79 height 13
paste input "Certification on participation in volunteer peace conference 2019"
type input "Certification on participation in volunteer peace conference"
click at [192, 94] on input "text" at bounding box center [170, 92] width 79 height 13
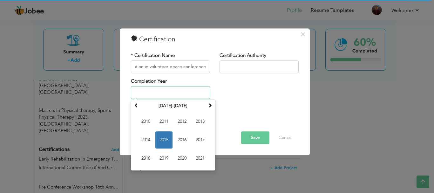
scroll to position [0, 0]
paste input "Certification on participation in volunteer peace conference 2019"
type input "Certification on participation in volunteer peace conference 2019"
click at [200, 94] on input "Certification on participation in volunteer peace conference 2019" at bounding box center [170, 92] width 79 height 13
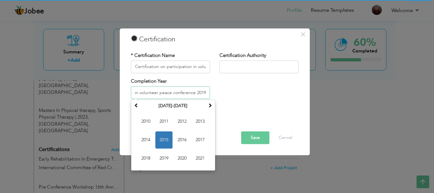
click at [200, 94] on input "Certification on participation in volunteer peace conference 2019" at bounding box center [170, 92] width 79 height 13
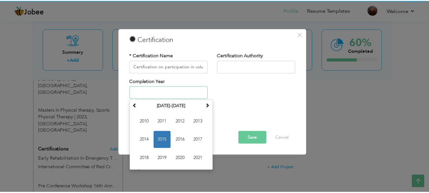
scroll to position [0, 0]
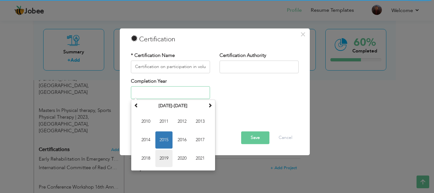
click at [168, 159] on span "2019" at bounding box center [163, 158] width 17 height 17
type input "2019"
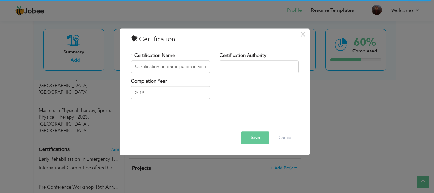
click at [261, 136] on button "Save" at bounding box center [255, 137] width 28 height 13
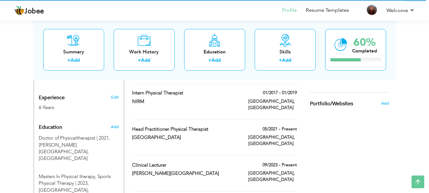
scroll to position [238, 0]
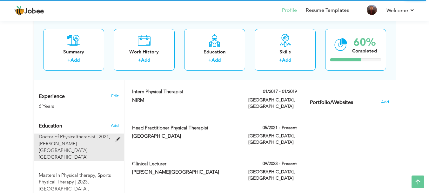
click at [98, 134] on span "Doctor of Physicaltherapist | 2021," at bounding box center [75, 137] width 72 height 6
type input "Doctor of Physicaltherapist"
type input "2021"
type input "[PERSON_NAME][GEOGRAPHIC_DATA]"
type input "[GEOGRAPHIC_DATA]"
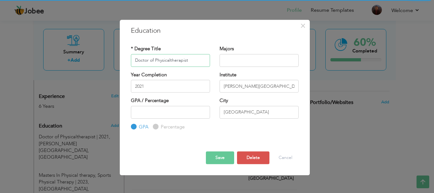
click at [171, 64] on input "Doctor of Physicaltherapist" at bounding box center [170, 60] width 79 height 13
click at [226, 157] on button "Save" at bounding box center [220, 157] width 28 height 13
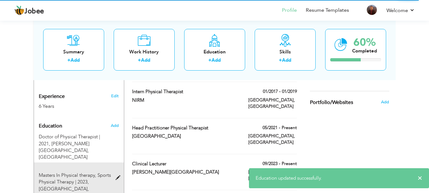
drag, startPoint x: 113, startPoint y: 163, endPoint x: 117, endPoint y: 162, distance: 4.2
click at [117, 162] on div "Masters In Physical therapy, Sports Physical Therapy | 2023, Riphah Internation…" at bounding box center [79, 180] width 90 height 37
type input "Masters In Physical therapy"
type input "Sports Physical Therapy"
type input "2023"
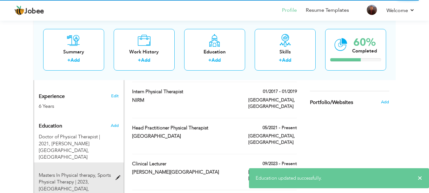
type input "[GEOGRAPHIC_DATA]"
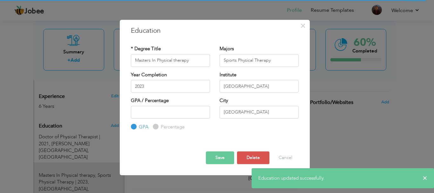
click at [117, 162] on div "× Education * Degree Title Masters In Physical therapy Majors Sports Physical T…" at bounding box center [217, 96] width 434 height 193
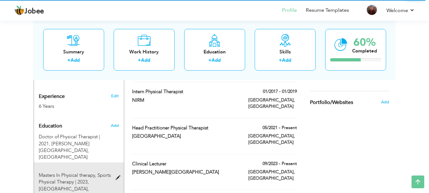
click at [117, 175] on span at bounding box center [120, 177] width 8 height 5
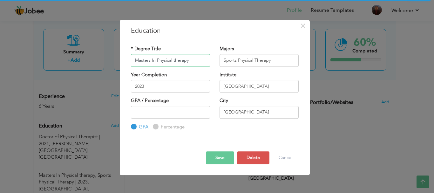
click at [175, 60] on input "Masters In Physical therapy" at bounding box center [170, 60] width 79 height 13
type input "Masters In Physical Therapy"
click at [222, 156] on button "Save" at bounding box center [220, 157] width 28 height 13
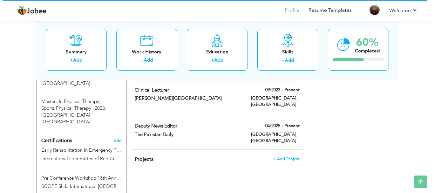
scroll to position [321, 0]
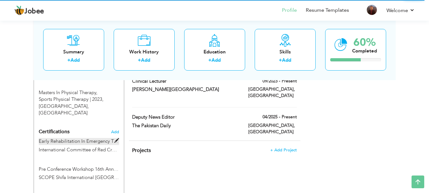
click at [79, 138] on label "Early Rehabilitation In Emergency Training" at bounding box center [79, 141] width 80 height 7
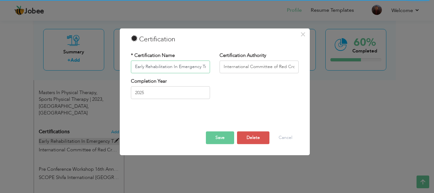
scroll to position [0, 12]
click at [222, 135] on button "Save" at bounding box center [220, 137] width 28 height 13
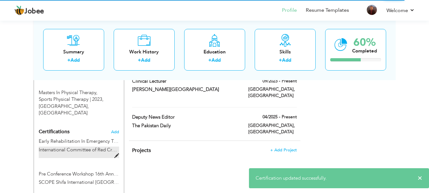
click at [92, 147] on span "International Committee of Red Cross" at bounding box center [79, 150] width 80 height 6
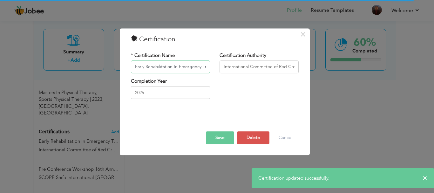
scroll to position [0, 12]
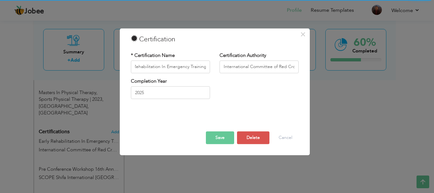
click at [219, 140] on button "Save" at bounding box center [220, 137] width 28 height 13
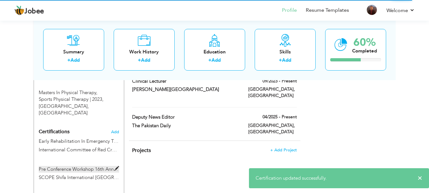
click at [62, 166] on label "Pre Conference Workshop 16th Annual Neurology Research Day" at bounding box center [79, 169] width 80 height 7
type input "Pre Conference Workshop 16th Annual Neurology Research Day"
type input "SCOPE Shifa International [GEOGRAPHIC_DATA]"
type input "2023"
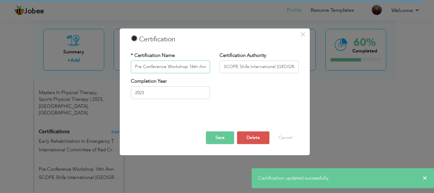
scroll to position [0, 56]
click at [221, 141] on button "Save" at bounding box center [220, 137] width 28 height 13
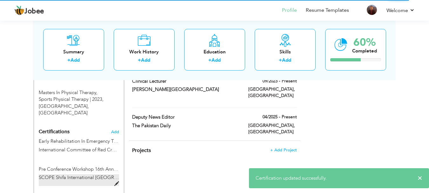
click at [64, 174] on span "SCOPE Shifa International [GEOGRAPHIC_DATA]" at bounding box center [92, 177] width 106 height 6
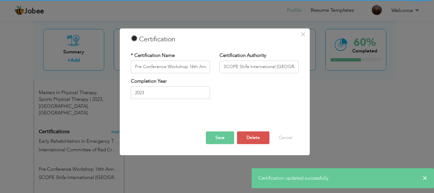
click at [225, 141] on button "Save" at bounding box center [220, 137] width 28 height 13
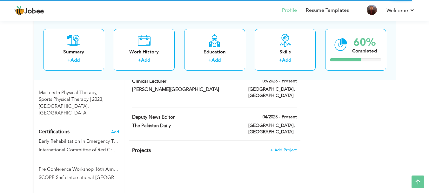
type input "Special children seminar"
type input "Foundation University [GEOGRAPHIC_DATA]"
type input "2019"
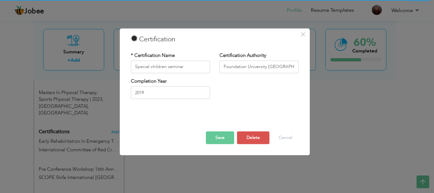
click at [224, 133] on button "Save" at bounding box center [220, 137] width 28 height 13
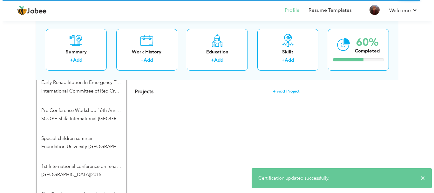
scroll to position [399, 0]
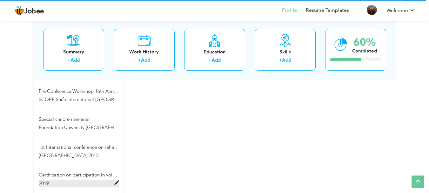
click at [74, 180] on label "2019" at bounding box center [79, 183] width 80 height 7
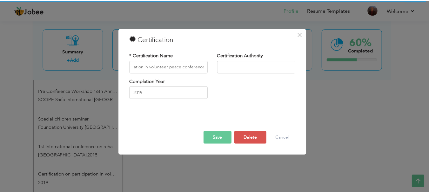
scroll to position [0, 0]
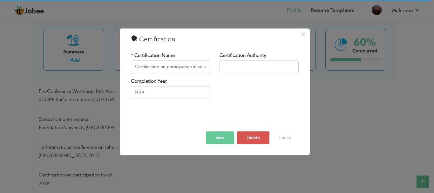
click at [340, 113] on div "× Certification * Certification Name Certification on participation in voluntee…" at bounding box center [217, 96] width 434 height 193
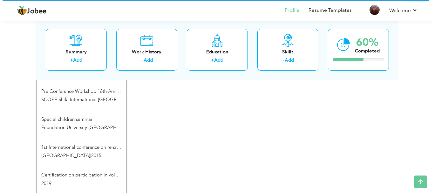
scroll to position [451, 0]
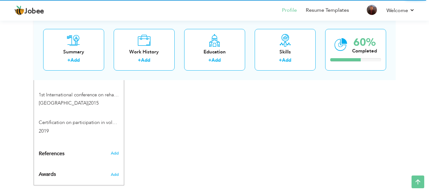
click at [120, 150] on div "Add" at bounding box center [116, 153] width 15 height 6
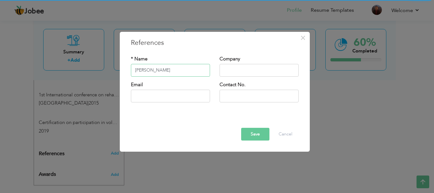
type input "[PERSON_NAME]"
click at [255, 73] on input "text" at bounding box center [259, 70] width 79 height 13
type input "The Pakistan Daily"
click at [177, 95] on input "text" at bounding box center [170, 96] width 79 height 13
type input "f"
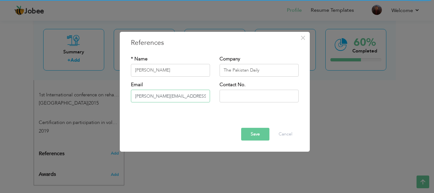
type input "[PERSON_NAME][EMAIL_ADDRESS][DOMAIN_NAME]"
click at [226, 71] on input "The Pakistan Daily" at bounding box center [259, 70] width 79 height 13
type input "Editor at The Pakistan Daily"
click at [251, 134] on button "Save" at bounding box center [255, 134] width 28 height 13
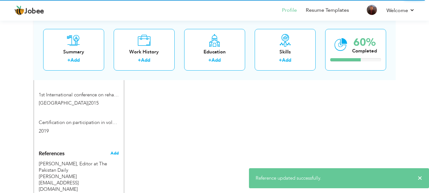
click at [112, 150] on span "Add" at bounding box center [115, 153] width 8 height 6
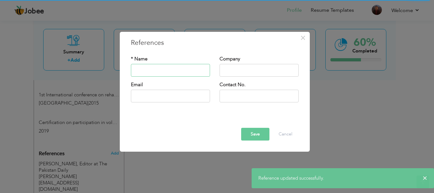
click at [170, 66] on input "text" at bounding box center [170, 70] width 79 height 13
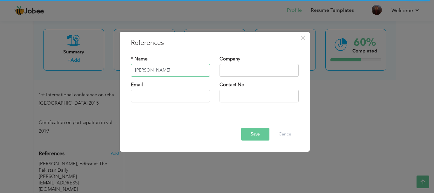
type input "[PERSON_NAME]"
click at [172, 96] on input "text" at bounding box center [170, 96] width 79 height 13
paste input "[EMAIL_ADDRESS][DOMAIN_NAME]"
type input "[EMAIL_ADDRESS][DOMAIN_NAME]"
click at [243, 73] on input "text" at bounding box center [259, 70] width 79 height 13
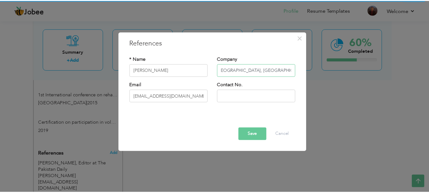
scroll to position [0, 0]
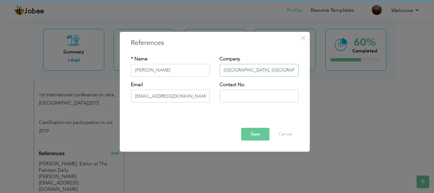
drag, startPoint x: 237, startPoint y: 71, endPoint x: 169, endPoint y: 59, distance: 69.1
click at [169, 59] on div "* Name Kashif Khan Company Shifa International Hospital, Islamabad" at bounding box center [214, 69] width 177 height 26
click at [225, 72] on input "Shifa International Hospital, Islamabad" at bounding box center [259, 70] width 79 height 13
click at [225, 72] on input "Manager Shifa International Hospital, Islamabad" at bounding box center [259, 70] width 79 height 13
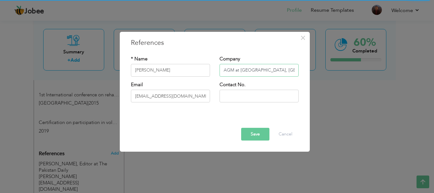
type input "AGM at [GEOGRAPHIC_DATA], [GEOGRAPHIC_DATA]"
click at [247, 100] on input "text" at bounding box center [259, 96] width 79 height 13
click at [245, 138] on button "Save" at bounding box center [255, 134] width 28 height 13
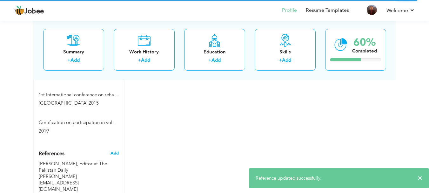
click at [116, 150] on span "Add" at bounding box center [115, 153] width 8 height 6
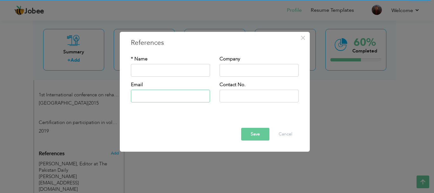
click at [185, 97] on input "text" at bounding box center [170, 96] width 79 height 13
paste input "[EMAIL_ADDRESS][DOMAIN_NAME]"
type input "[EMAIL_ADDRESS][DOMAIN_NAME]"
click at [157, 65] on input "text" at bounding box center [170, 70] width 79 height 13
paste input "Dr. Junaid Health"
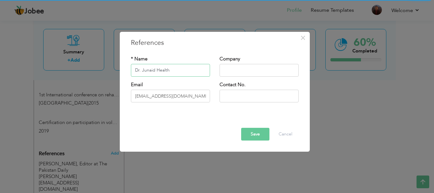
drag, startPoint x: 156, startPoint y: 68, endPoint x: 175, endPoint y: 72, distance: 19.5
click at [175, 72] on input "Dr. Junaid Health" at bounding box center [170, 70] width 79 height 13
click at [141, 69] on input "Dr. Junaid" at bounding box center [170, 70] width 79 height 13
click at [265, 65] on input "text" at bounding box center [259, 70] width 79 height 13
click at [158, 69] on input "Dr Junaid" at bounding box center [170, 70] width 79 height 13
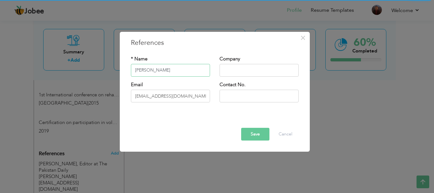
click at [161, 71] on input "Dr Junaid" at bounding box center [170, 70] width 79 height 13
drag, startPoint x: 156, startPoint y: 92, endPoint x: 125, endPoint y: 93, distance: 31.2
click at [125, 93] on div "× References * Name Dr Junaid Company Email Save" at bounding box center [215, 92] width 190 height 120
click at [181, 71] on input "Dr Junaid" at bounding box center [170, 70] width 79 height 13
type input "[PERSON_NAME]"
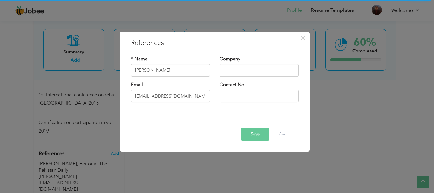
click at [263, 77] on div "Company" at bounding box center [259, 69] width 89 height 26
click at [258, 70] on input "text" at bounding box center [259, 70] width 79 height 13
paste input "Health Club"
type input "CEO at Health Club"
click at [263, 136] on button "Save" at bounding box center [255, 134] width 28 height 13
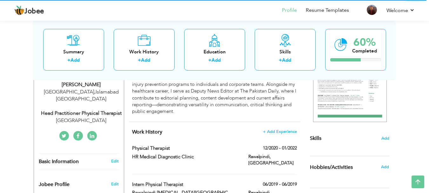
scroll to position [102, 0]
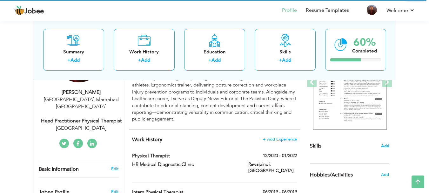
click at [385, 148] on span "Add" at bounding box center [385, 146] width 8 height 6
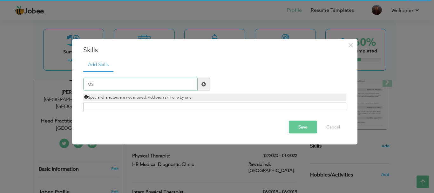
type input "M"
type input "S"
click at [132, 81] on input "text" at bounding box center [140, 84] width 114 height 13
paste input "Coaching Problem solving Presentation skills"
drag, startPoint x: 108, startPoint y: 83, endPoint x: 277, endPoint y: 102, distance: 169.8
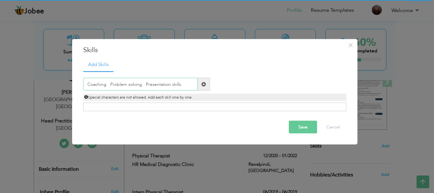
click at [277, 102] on div "Coaching Problem solving Presentation skills Duplicate entry" at bounding box center [214, 91] width 263 height 40
paste input "Problem solving Presentation skills"
click at [123, 85] on input "Problem solving Presentation skills" at bounding box center [140, 84] width 114 height 13
drag, startPoint x: 123, startPoint y: 85, endPoint x: 185, endPoint y: 85, distance: 61.7
click at [185, 85] on input "Problem solving Presentation skills" at bounding box center [140, 84] width 114 height 13
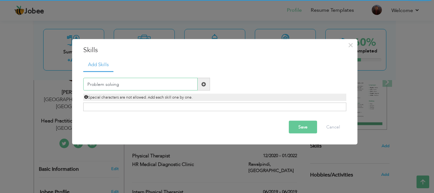
type input "Problem solving"
click at [203, 86] on span at bounding box center [204, 84] width 4 height 4
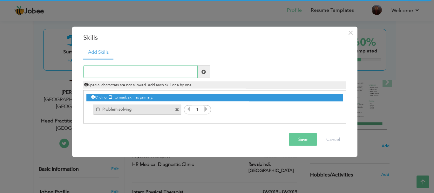
click at [123, 72] on input "text" at bounding box center [140, 71] width 114 height 13
paste input "Presentation skills"
type input "Presentation skills"
click at [203, 74] on span at bounding box center [204, 71] width 4 height 4
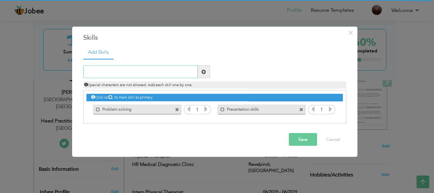
click at [112, 75] on input "text" at bounding box center [140, 71] width 114 height 13
paste input "Leadership"
type input "Leadership"
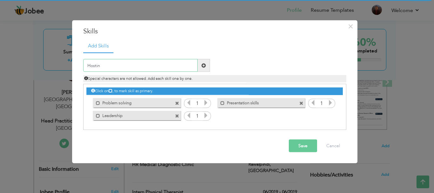
type input "Hosting"
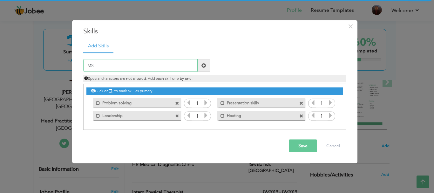
paste input "Time Management"
type input "Time Management"
click at [201, 63] on span at bounding box center [204, 65] width 12 height 13
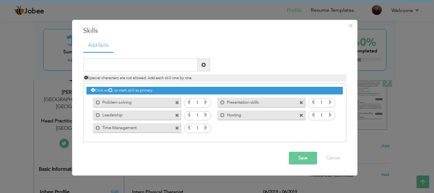
click at [207, 105] on icon at bounding box center [206, 103] width 6 height 6
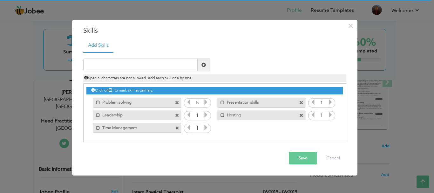
click at [206, 113] on icon at bounding box center [206, 115] width 6 height 6
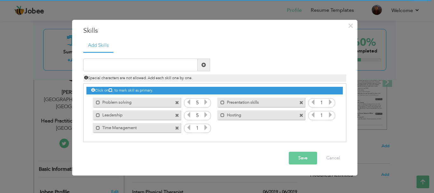
click at [206, 126] on icon at bounding box center [206, 128] width 6 height 6
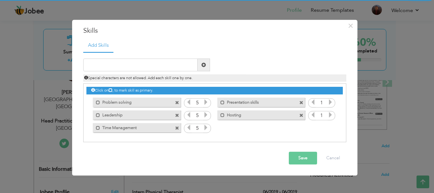
click at [206, 126] on icon at bounding box center [206, 128] width 6 height 6
click at [332, 117] on icon at bounding box center [331, 115] width 6 height 6
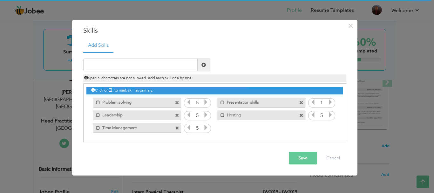
click at [332, 117] on icon at bounding box center [331, 115] width 6 height 6
drag, startPoint x: 330, startPoint y: 98, endPoint x: 330, endPoint y: 105, distance: 7.0
click at [330, 105] on div "1" at bounding box center [321, 103] width 27 height 10
click at [330, 105] on icon at bounding box center [331, 103] width 6 height 6
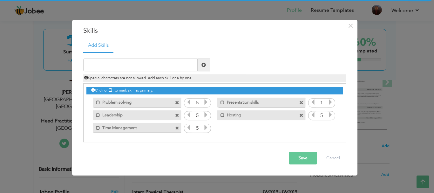
click at [330, 105] on icon at bounding box center [331, 103] width 6 height 6
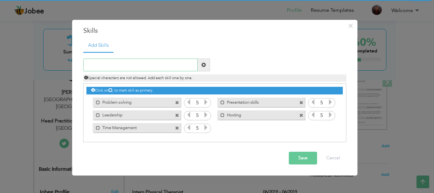
click at [128, 67] on input "text" at bounding box center [140, 65] width 114 height 13
type input "s"
click at [128, 67] on input "Communication" at bounding box center [140, 65] width 114 height 13
type input "Communication expert"
click at [205, 65] on span at bounding box center [204, 65] width 4 height 4
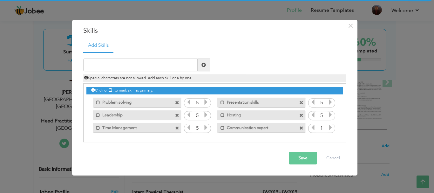
click at [329, 129] on icon at bounding box center [331, 128] width 6 height 6
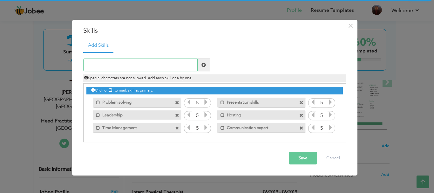
click at [147, 65] on input "text" at bounding box center [140, 65] width 114 height 13
click at [103, 65] on input "Counselling" at bounding box center [140, 65] width 114 height 13
click at [106, 61] on input "Counseling" at bounding box center [140, 65] width 114 height 13
click at [122, 65] on input "Counseling" at bounding box center [140, 65] width 114 height 13
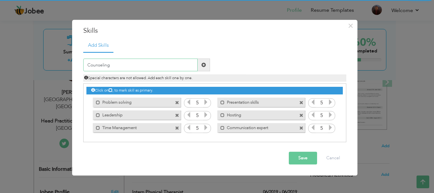
click at [122, 65] on input "Counseling" at bounding box center [140, 65] width 114 height 13
type input "Counseling"
click at [203, 59] on span at bounding box center [204, 65] width 12 height 13
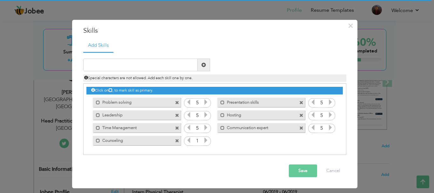
click at [205, 143] on icon at bounding box center [206, 141] width 6 height 6
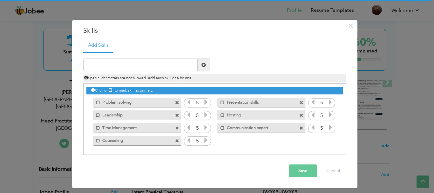
click at [300, 169] on button "Save" at bounding box center [303, 171] width 28 height 13
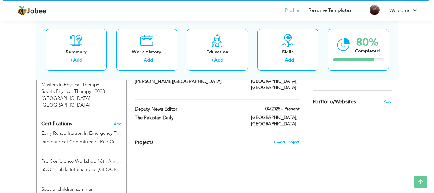
scroll to position [285, 0]
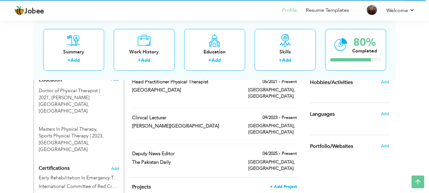
click at [288, 184] on span "+ Add Project" at bounding box center [283, 186] width 27 height 4
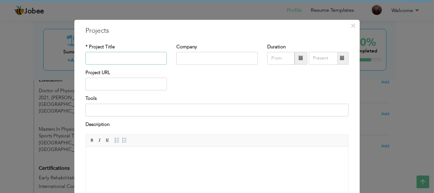
paste input "Effects of Brisk Walk with Low Intensity Aerobic Exercises on Flexibility, Bala…"
type input "Effects of Brisk Walk with Low Intensity Aerobic Exercises on Flexibility, Bala…"
click at [192, 54] on input "text" at bounding box center [216, 58] width 81 height 13
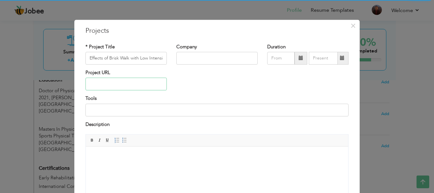
click at [133, 86] on input "text" at bounding box center [126, 84] width 81 height 13
click at [351, 24] on span "×" at bounding box center [353, 25] width 5 height 11
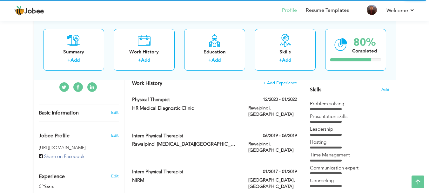
scroll to position [535, 0]
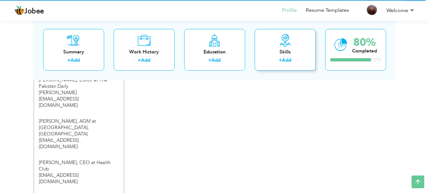
click at [297, 37] on div "Skills + Add" at bounding box center [285, 50] width 61 height 42
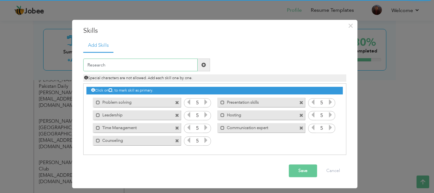
type input "Research"
click at [199, 67] on span at bounding box center [204, 65] width 12 height 13
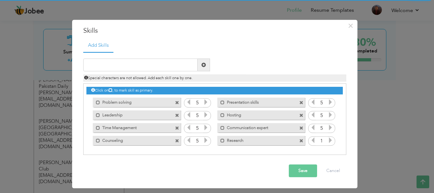
click at [331, 143] on icon at bounding box center [331, 141] width 6 height 6
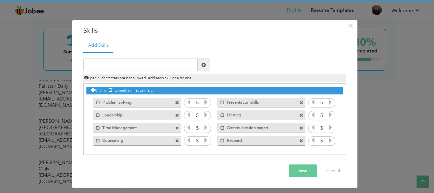
click at [296, 174] on button "Save" at bounding box center [303, 171] width 28 height 13
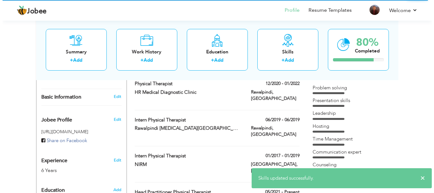
scroll to position [170, 0]
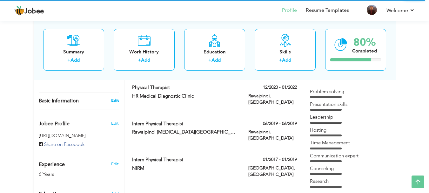
click at [116, 98] on link "Edit" at bounding box center [115, 101] width 8 height 6
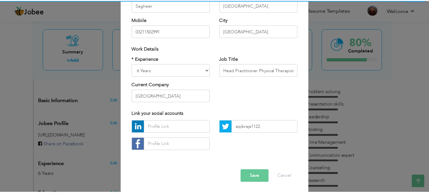
scroll to position [93, 0]
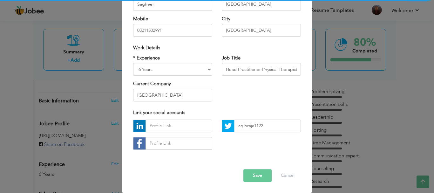
click at [249, 171] on button "Save" at bounding box center [258, 175] width 28 height 13
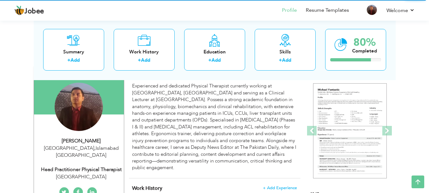
scroll to position [34, 0]
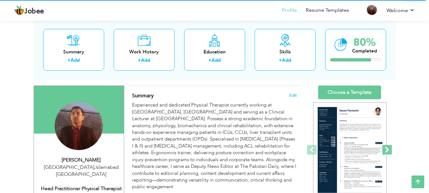
click at [385, 150] on span at bounding box center [388, 150] width 10 height 10
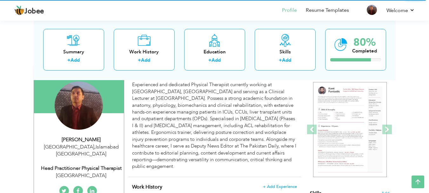
scroll to position [38, 0]
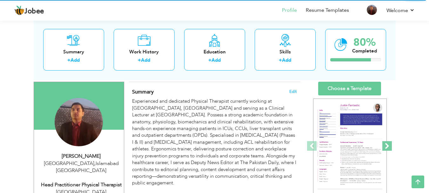
click at [387, 144] on span at bounding box center [388, 146] width 10 height 10
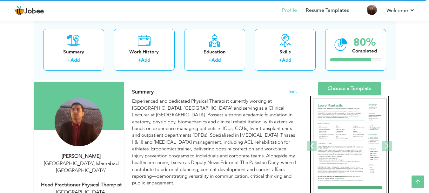
click at [361, 147] on img at bounding box center [350, 146] width 74 height 95
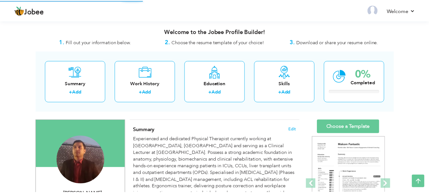
scroll to position [128, 0]
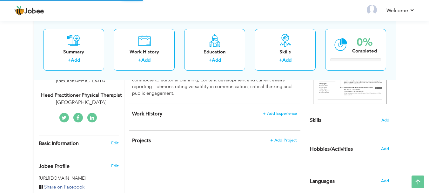
select select "?"
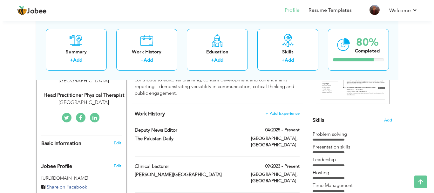
scroll to position [38, 0]
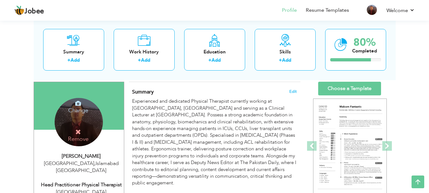
click at [74, 162] on div "Islamabad , Islamabad Pakistan" at bounding box center [81, 167] width 85 height 15
select select "number:166"
select select "number:8"
type input "[GEOGRAPHIC_DATA]"
type input "Head Practitioner Physical Therapist"
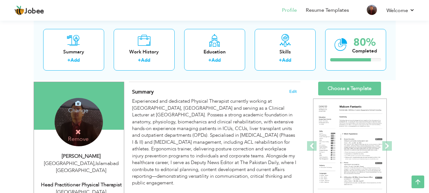
type input "aqibraja1122"
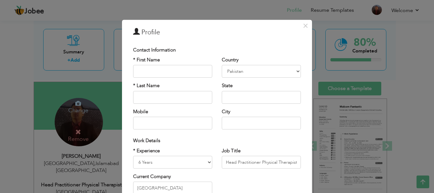
scroll to position [0, 0]
click at [247, 98] on input "text" at bounding box center [261, 97] width 79 height 13
type input "[GEOGRAPHIC_DATA]"
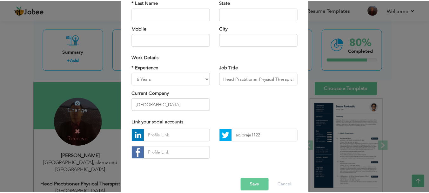
scroll to position [86, 0]
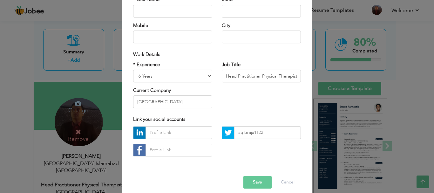
click at [256, 181] on button "Save" at bounding box center [258, 182] width 28 height 13
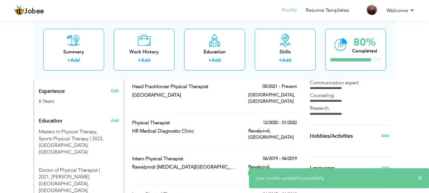
scroll to position [264, 0]
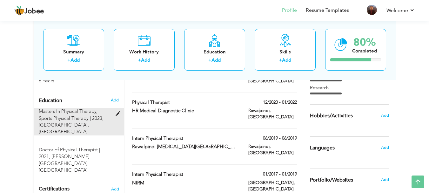
click at [68, 108] on span "Masters In Physical Therapy, Sports Physical Therapy | 2023," at bounding box center [71, 114] width 65 height 13
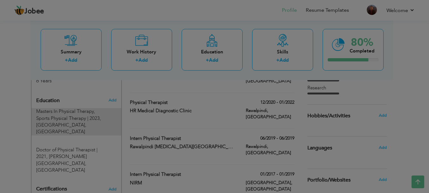
type input "Masters In Physical Therapy"
type input "Sports Physical Therapy"
type input "2023"
type input "[GEOGRAPHIC_DATA]"
radio input "true"
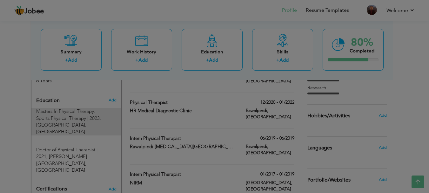
type input "[GEOGRAPHIC_DATA]"
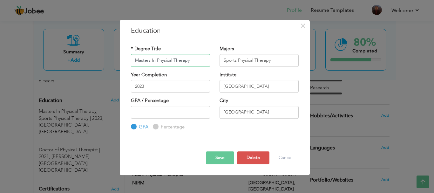
drag, startPoint x: 154, startPoint y: 61, endPoint x: 209, endPoint y: 61, distance: 55.6
click at [209, 61] on input "Masters In Physical Therapy" at bounding box center [170, 60] width 79 height 13
click at [182, 59] on input "Masters In Physical Therapy" at bounding box center [170, 60] width 79 height 13
click at [153, 62] on input "Masters In Physical Therapy" at bounding box center [170, 60] width 79 height 13
click at [219, 157] on button "Save" at bounding box center [220, 157] width 28 height 13
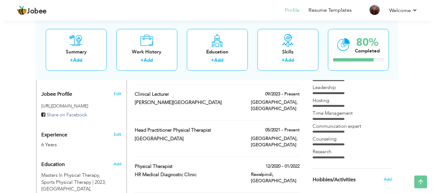
scroll to position [202, 0]
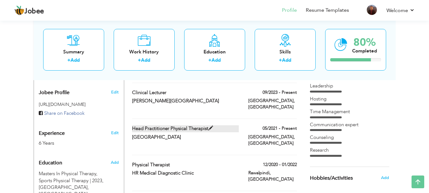
drag, startPoint x: 144, startPoint y: 116, endPoint x: 168, endPoint y: 116, distance: 24.5
click at [168, 125] on label "Head Practitioner Physical therapist" at bounding box center [185, 128] width 107 height 7
type input "Head Practitioner Physical therapist"
type input "[GEOGRAPHIC_DATA]"
type input "05/2021"
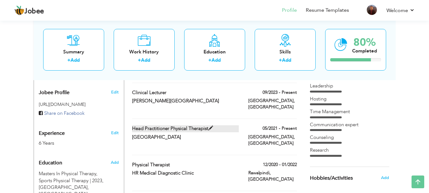
type input "[GEOGRAPHIC_DATA]"
checkbox input "true"
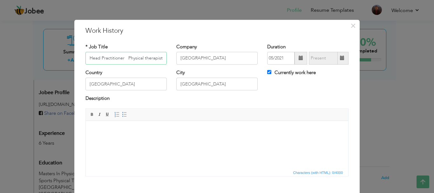
click at [124, 59] on input "Head Practitioner Physical therapist" at bounding box center [126, 58] width 81 height 13
type input "Head Practitioner Physical therapist"
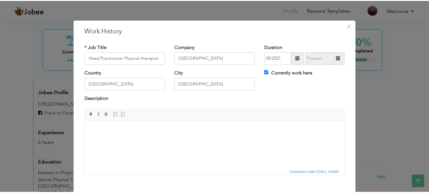
scroll to position [35, 0]
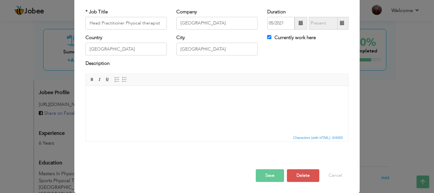
click at [275, 174] on button "Save" at bounding box center [270, 175] width 28 height 13
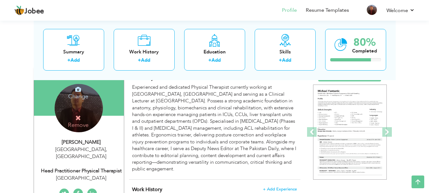
scroll to position [41, 0]
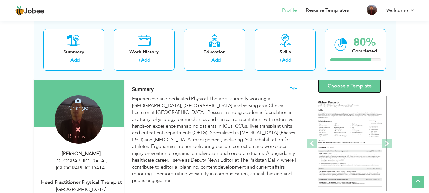
click at [355, 86] on link "Choose a Template" at bounding box center [350, 86] width 63 height 14
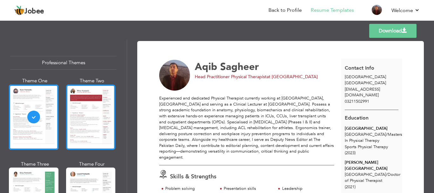
click at [91, 121] on div at bounding box center [91, 117] width 50 height 65
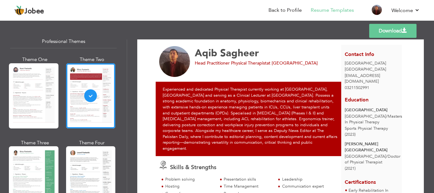
scroll to position [31, 0]
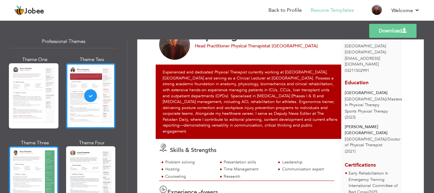
click at [19, 182] on div at bounding box center [34, 178] width 50 height 65
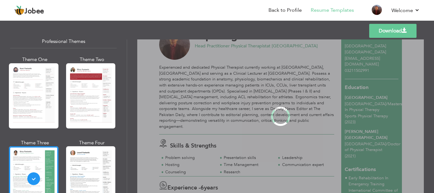
scroll to position [0, 0]
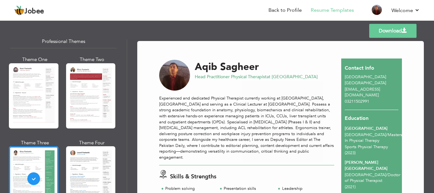
click at [267, 102] on div "Experienced and dedicated Physical Therapist currently working at [GEOGRAPHIC_D…" at bounding box center [246, 127] width 175 height 65
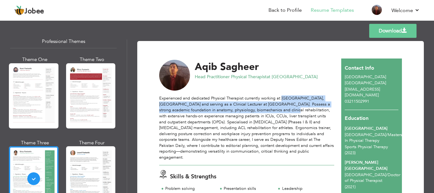
drag, startPoint x: 284, startPoint y: 93, endPoint x: 287, endPoint y: 107, distance: 14.4
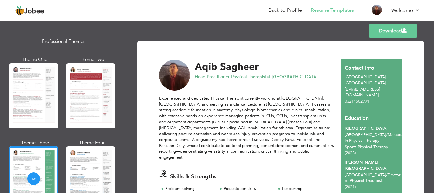
click at [323, 127] on div "Experienced and dedicated Physical Therapist currently working at [GEOGRAPHIC_D…" at bounding box center [246, 127] width 175 height 65
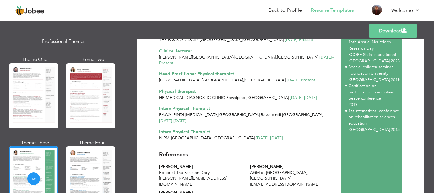
scroll to position [202, 0]
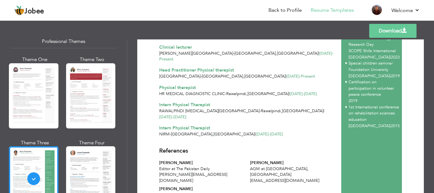
click at [321, 102] on div "Intern Physical Therapist" at bounding box center [246, 105] width 175 height 6
click at [86, 155] on div at bounding box center [91, 178] width 50 height 65
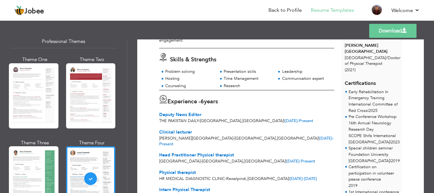
scroll to position [234, 0]
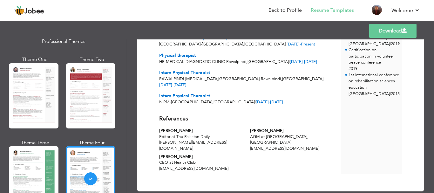
click at [124, 95] on div "Professional Themes Theme One Theme Two Theme Three Theme Six" at bounding box center [63, 116] width 127 height 154
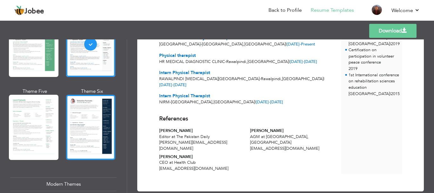
click at [79, 121] on div at bounding box center [91, 127] width 50 height 65
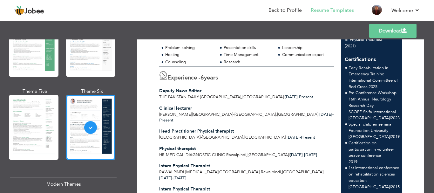
scroll to position [230, 0]
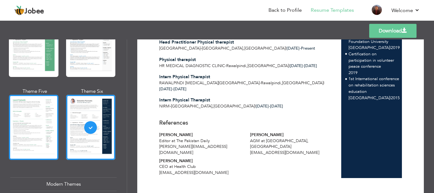
click at [25, 145] on div at bounding box center [34, 127] width 50 height 65
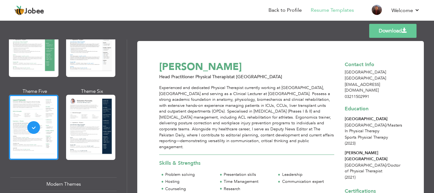
scroll to position [290, 0]
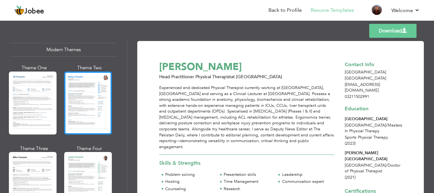
click at [75, 96] on div at bounding box center [88, 103] width 48 height 63
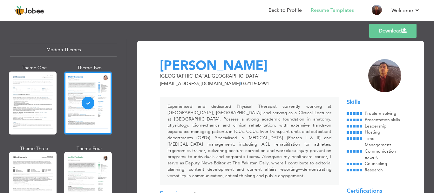
scroll to position [79, 0]
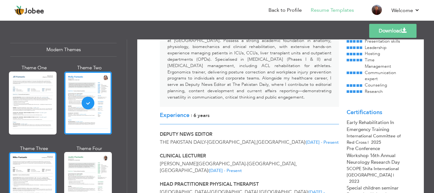
click at [27, 174] on div at bounding box center [33, 183] width 48 height 63
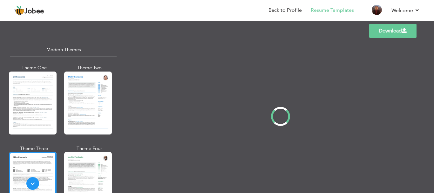
scroll to position [0, 0]
click at [86, 164] on div at bounding box center [88, 183] width 48 height 63
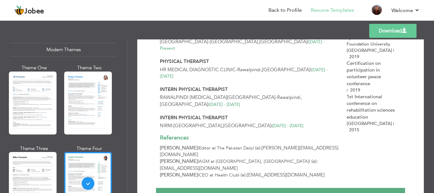
scroll to position [250, 0]
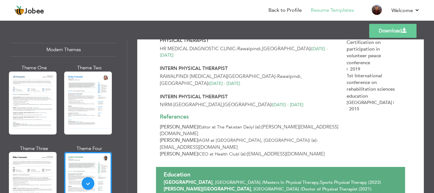
click at [124, 137] on div "Professional Themes Theme One Theme Two Theme Three Theme Six" at bounding box center [63, 116] width 127 height 154
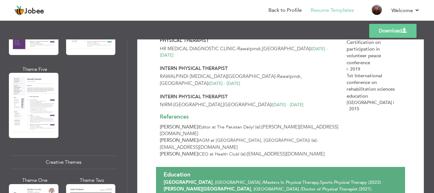
scroll to position [693, 0]
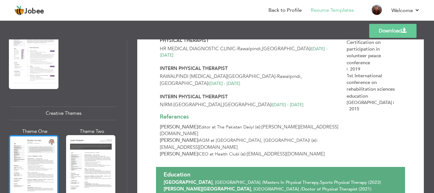
click at [37, 167] on div at bounding box center [34, 167] width 50 height 65
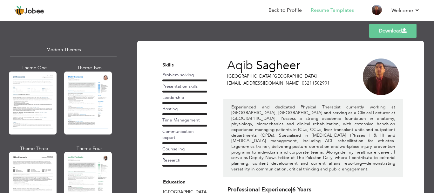
scroll to position [21, 0]
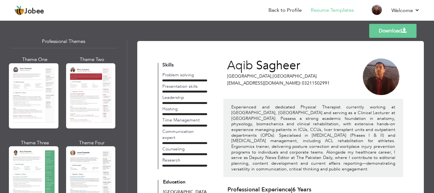
click at [4, 109] on div "Professional Themes Theme One Theme Two Theme Three Theme Six" at bounding box center [63, 116] width 127 height 154
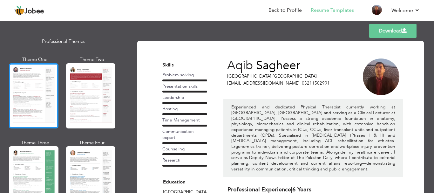
click at [16, 105] on div at bounding box center [34, 95] width 50 height 65
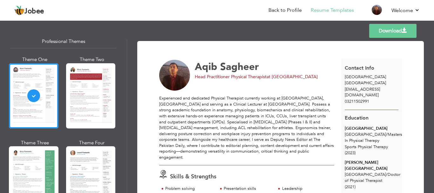
click at [389, 30] on link "Download" at bounding box center [392, 31] width 47 height 14
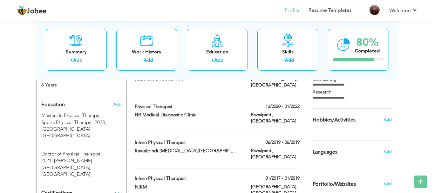
scroll to position [243, 0]
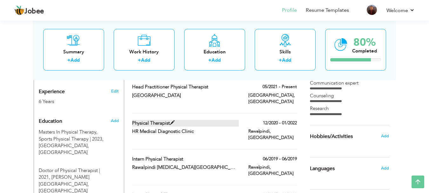
click at [165, 120] on label "Physical therapist" at bounding box center [185, 123] width 107 height 7
type input "Physical therapist"
type input "HR Medical Diagnostic Clinic"
type input "12/2020"
type input "01/2022"
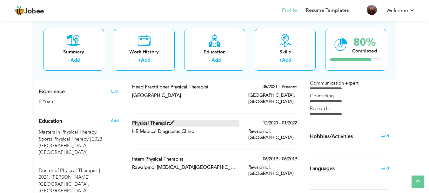
type input "[GEOGRAPHIC_DATA]"
type input "Rawalpindi"
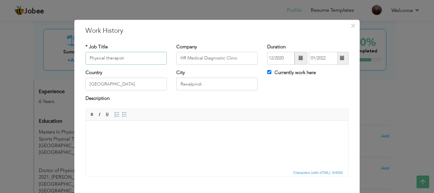
click at [106, 57] on input "Physical therapist" at bounding box center [126, 58] width 81 height 13
type input "Physical Therapist"
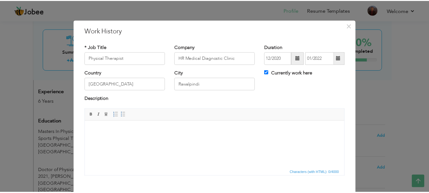
scroll to position [35, 0]
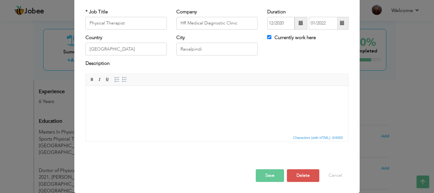
click at [277, 176] on button "Save" at bounding box center [270, 175] width 28 height 13
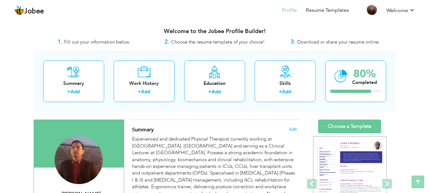
scroll to position [0, 0]
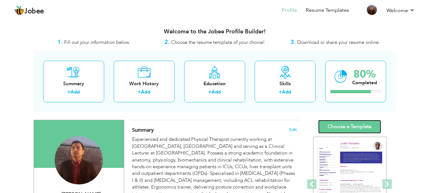
click at [356, 130] on link "Choose a Template" at bounding box center [350, 127] width 63 height 14
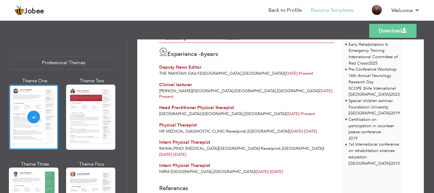
scroll to position [165, 0]
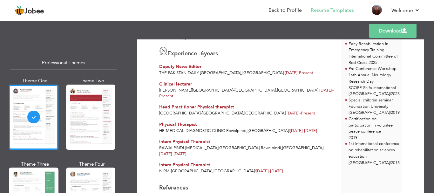
click at [384, 26] on link "Download" at bounding box center [392, 31] width 47 height 14
